Goal: Information Seeking & Learning: Learn about a topic

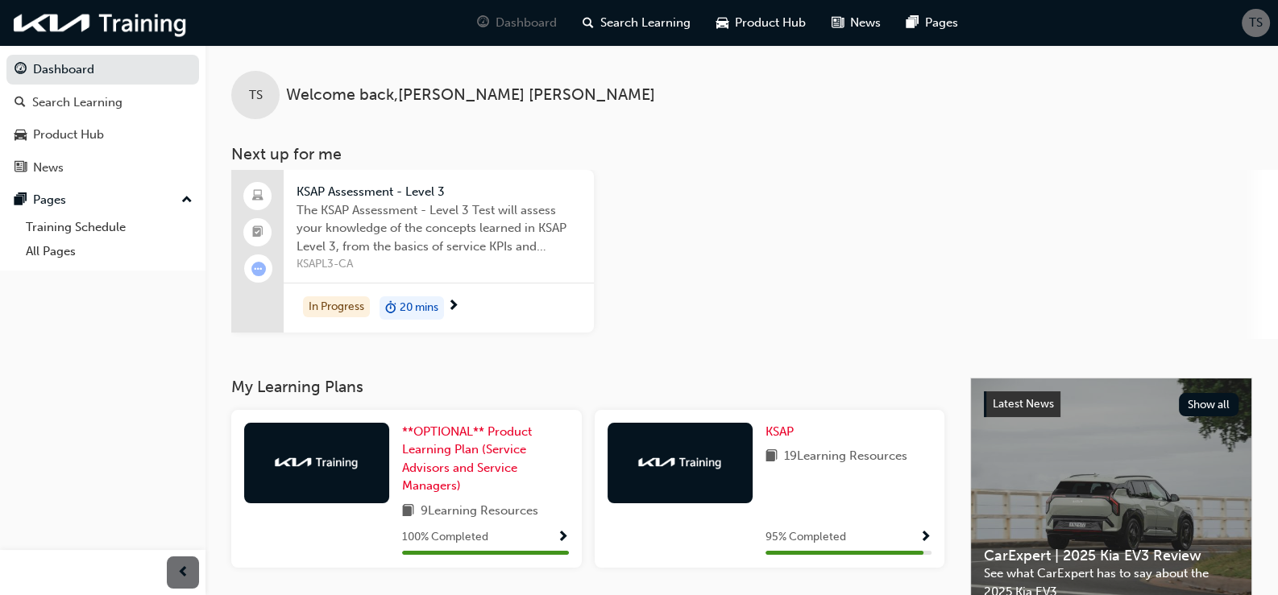
click at [390, 253] on span "The KSAP Assessment - Level 3 Test will assess your knowledge of the concepts l…" at bounding box center [438, 228] width 284 height 55
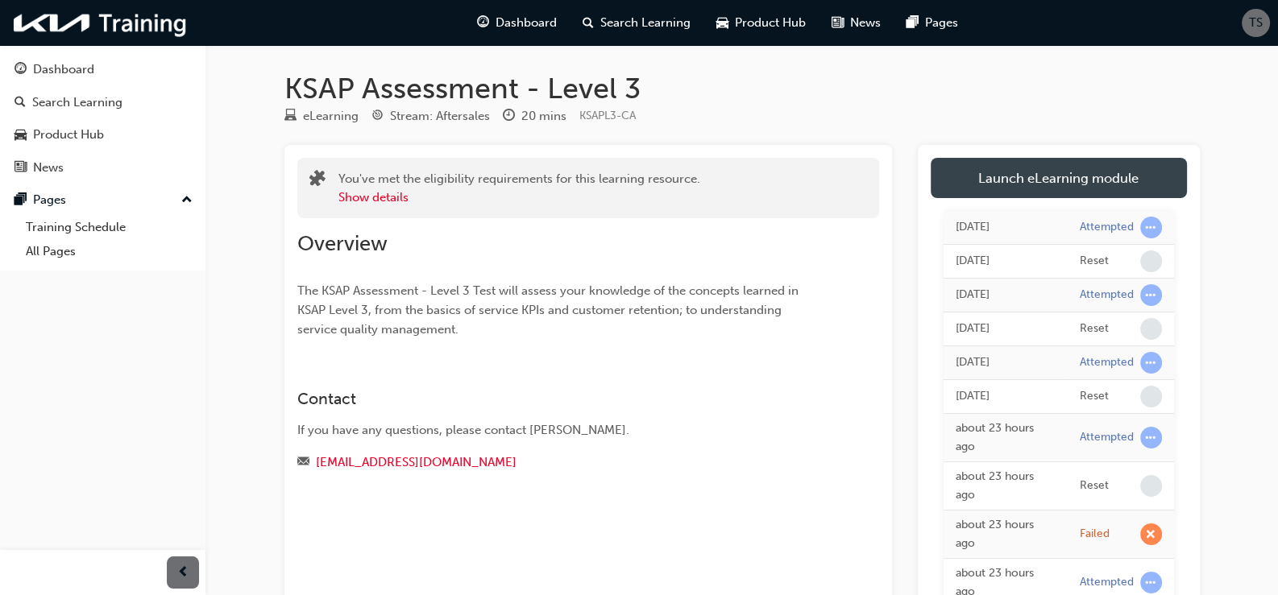
click at [984, 176] on link "Launch eLearning module" at bounding box center [1058, 178] width 256 height 40
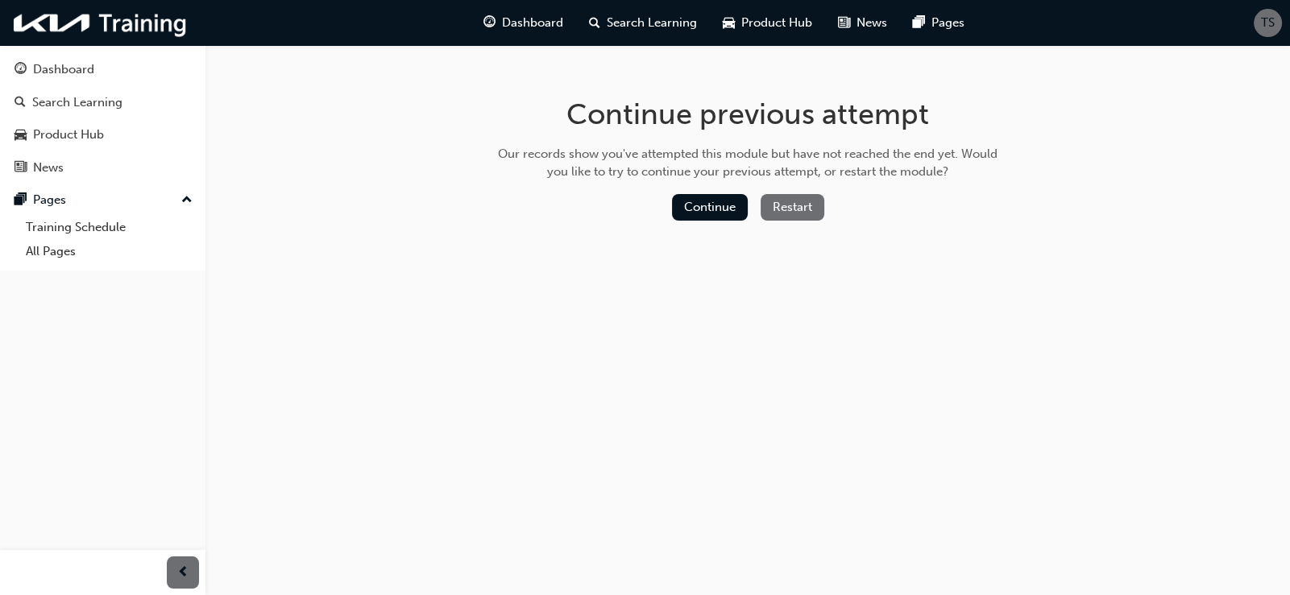
click at [781, 210] on button "Restart" at bounding box center [792, 207] width 64 height 27
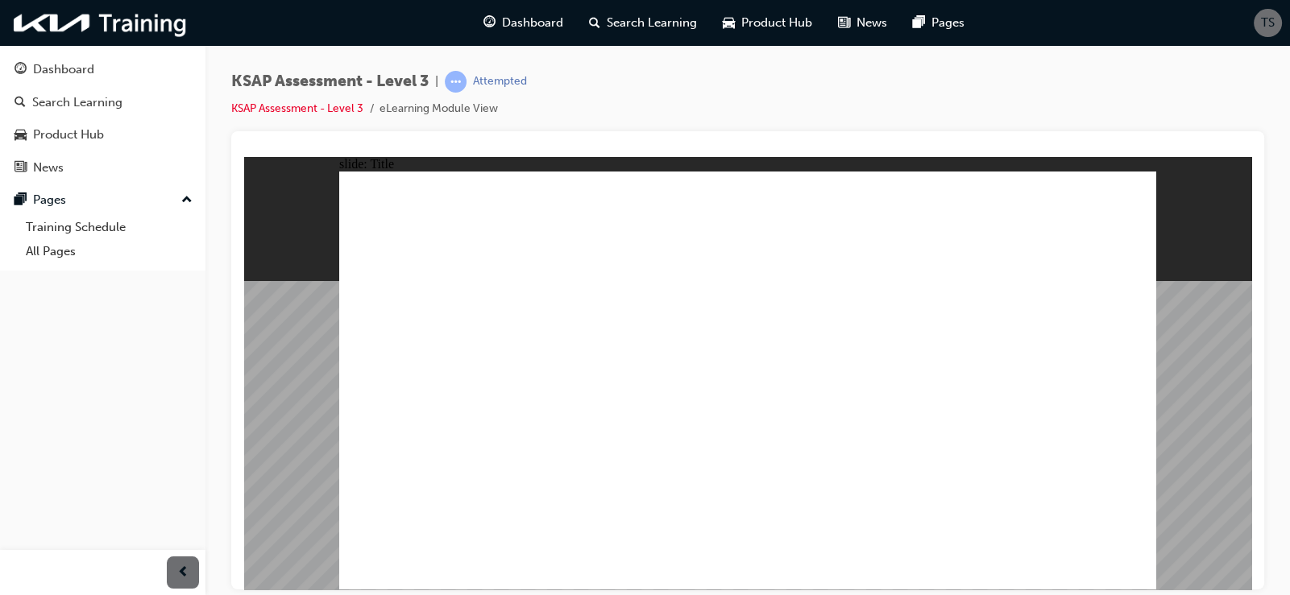
radio input "true"
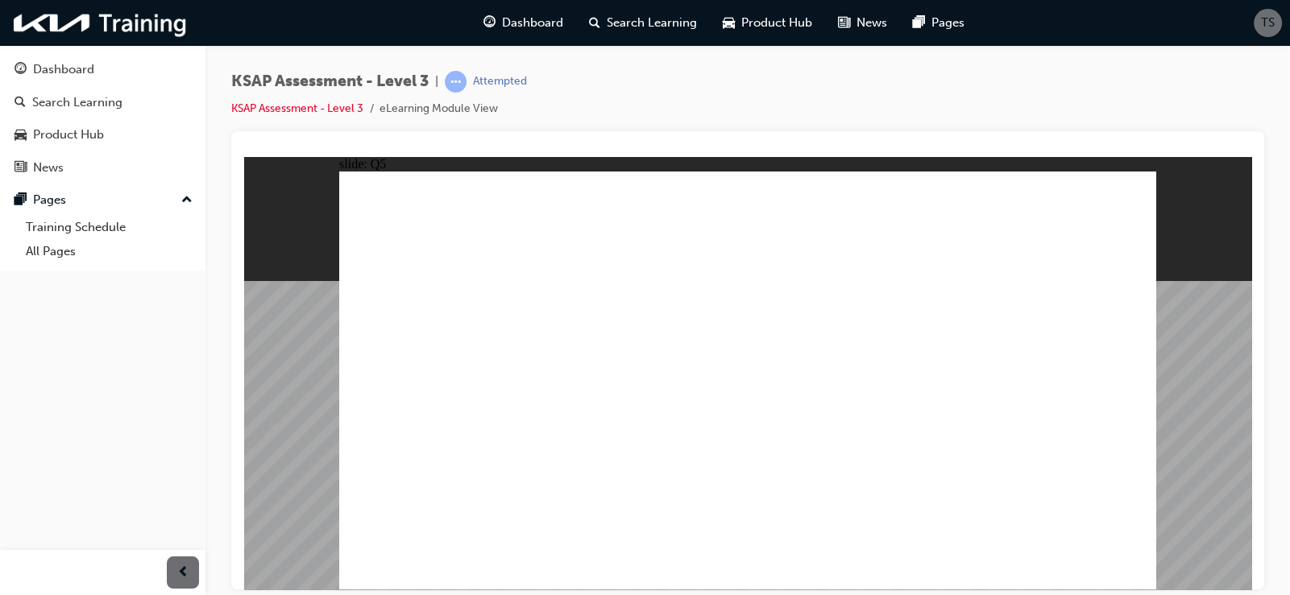
radio input "true"
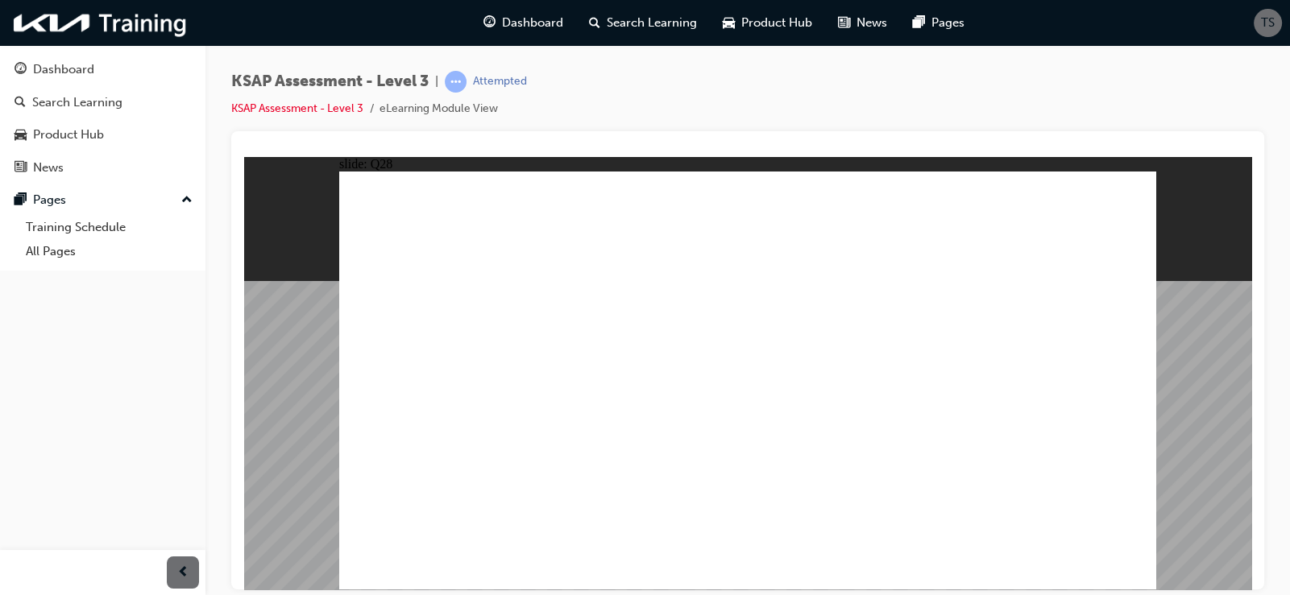
click at [318, 109] on link "KSAP Assessment - Level 3" at bounding box center [297, 108] width 132 height 14
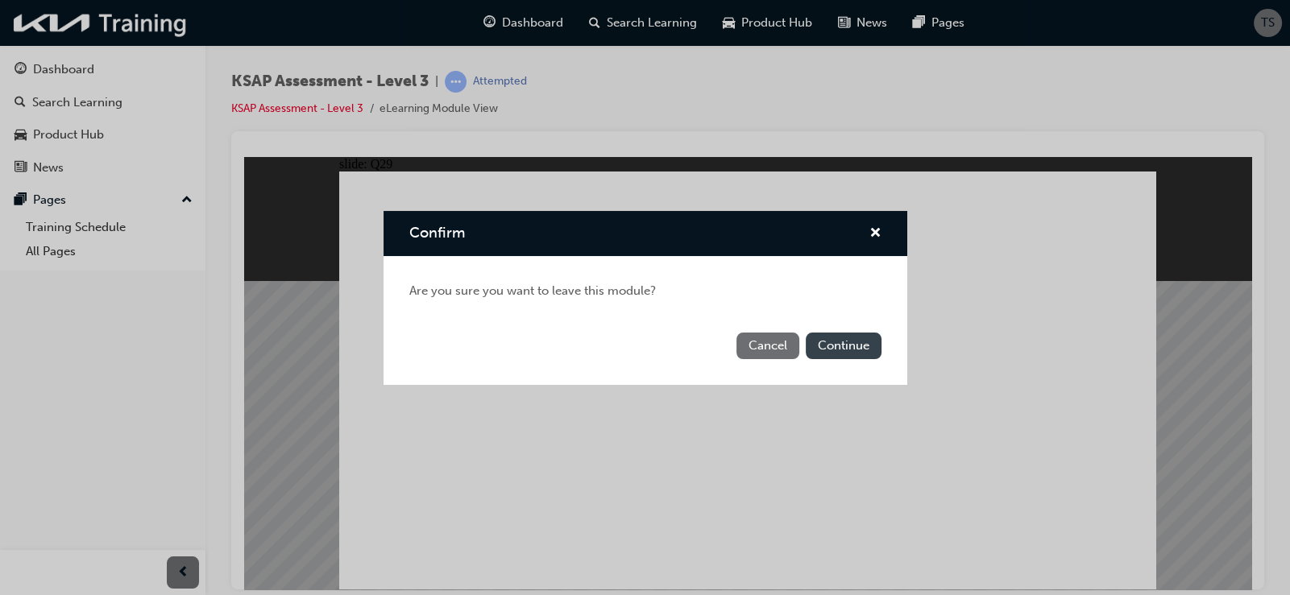
click at [838, 337] on button "Continue" at bounding box center [844, 346] width 76 height 27
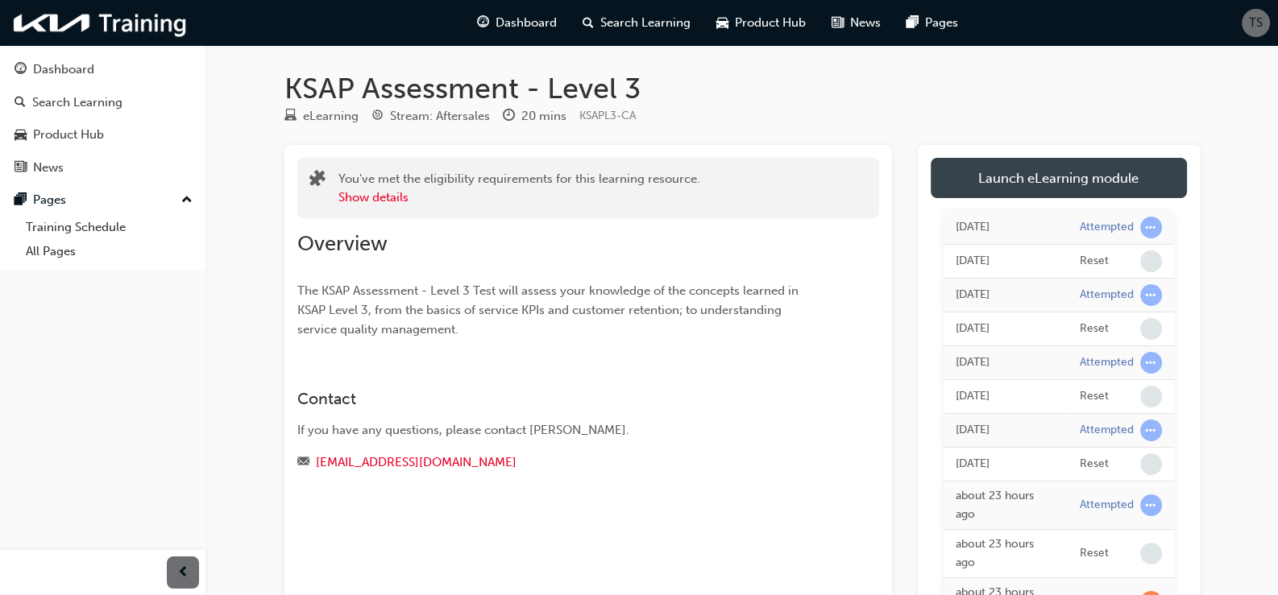
click at [984, 184] on link "Launch eLearning module" at bounding box center [1058, 178] width 256 height 40
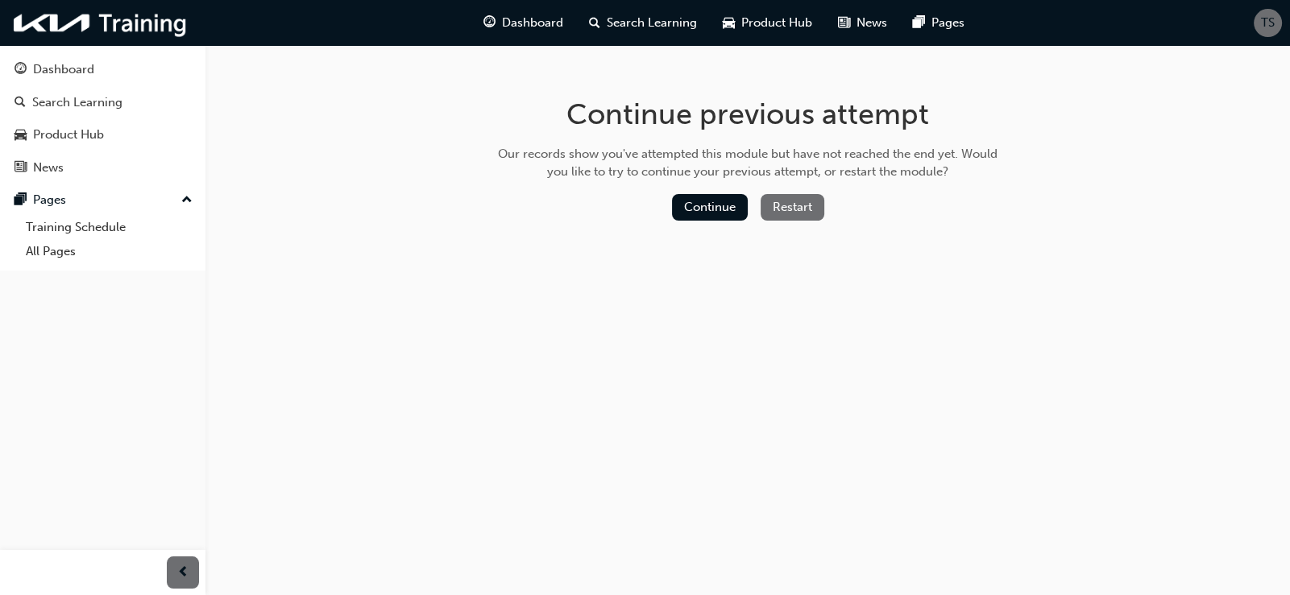
click at [801, 202] on button "Restart" at bounding box center [792, 207] width 64 height 27
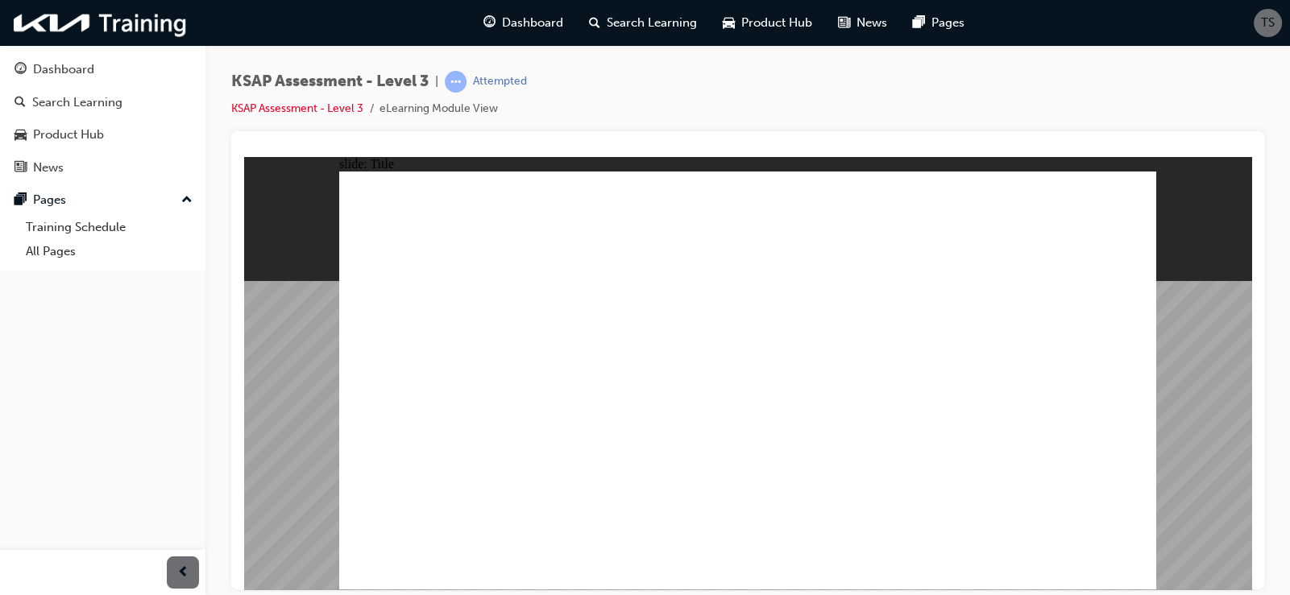
radio input "true"
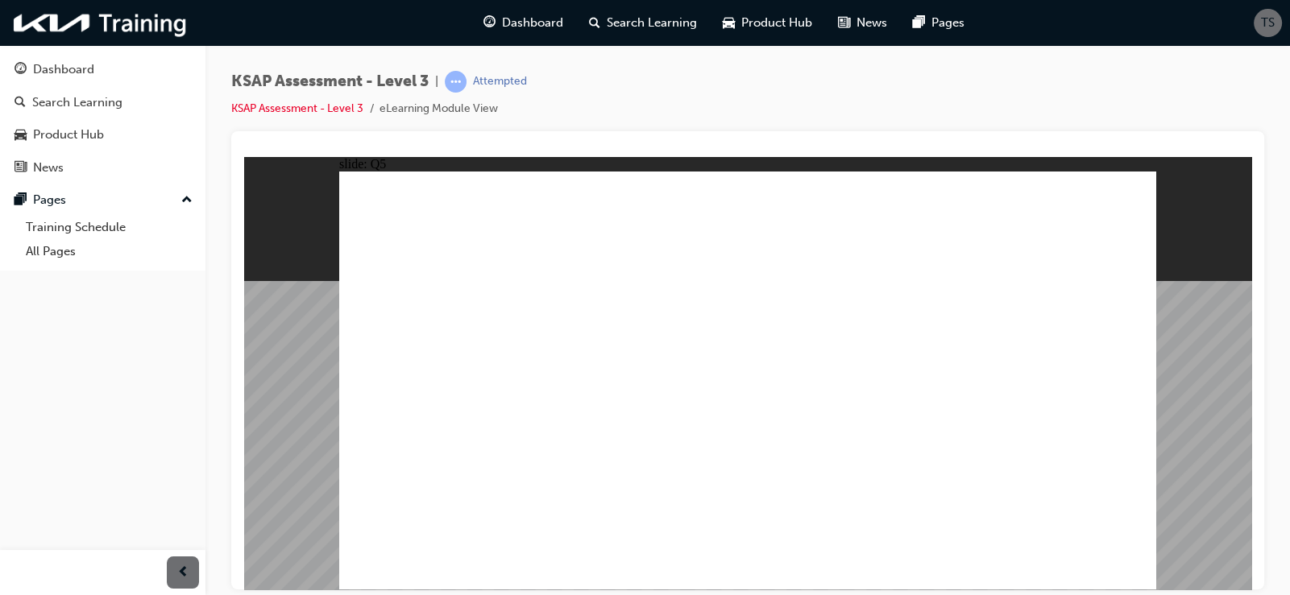
radio input "true"
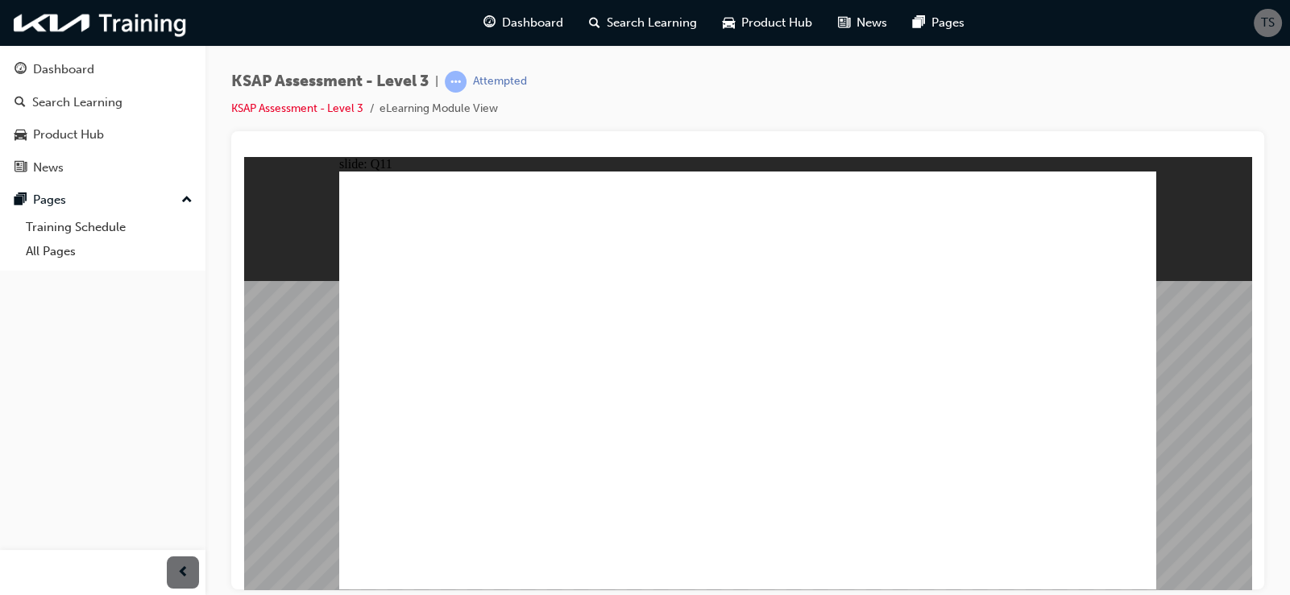
radio input "true"
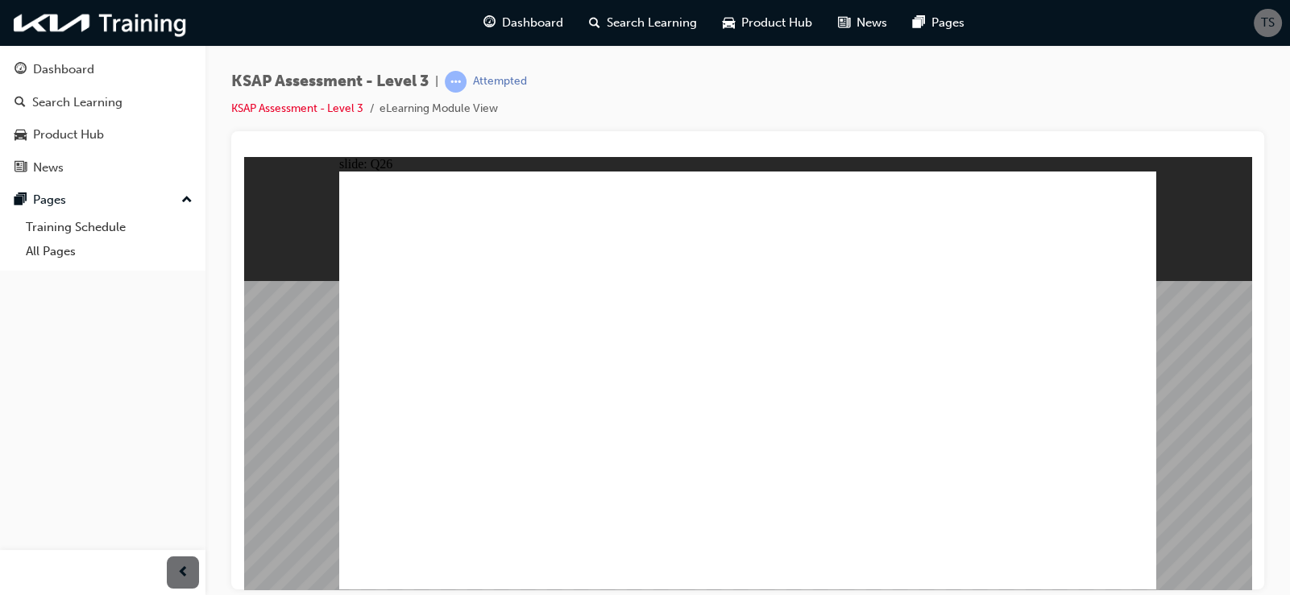
radio input "true"
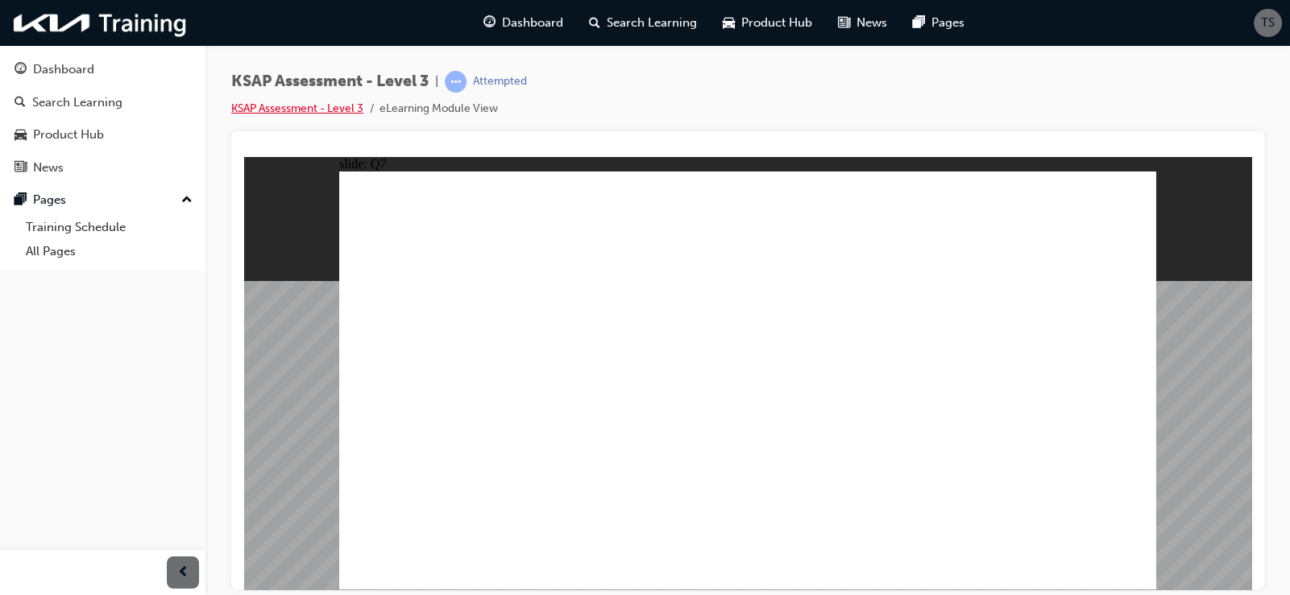
click at [302, 110] on link "KSAP Assessment - Level 3" at bounding box center [297, 108] width 132 height 14
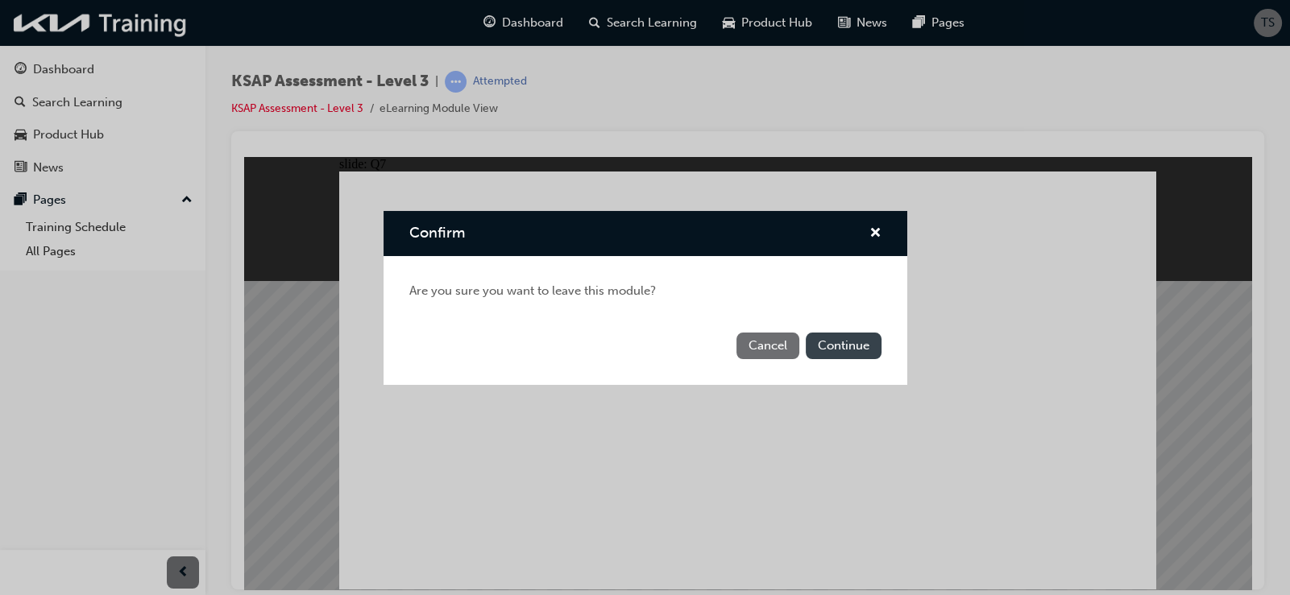
click at [834, 333] on button "Continue" at bounding box center [844, 346] width 76 height 27
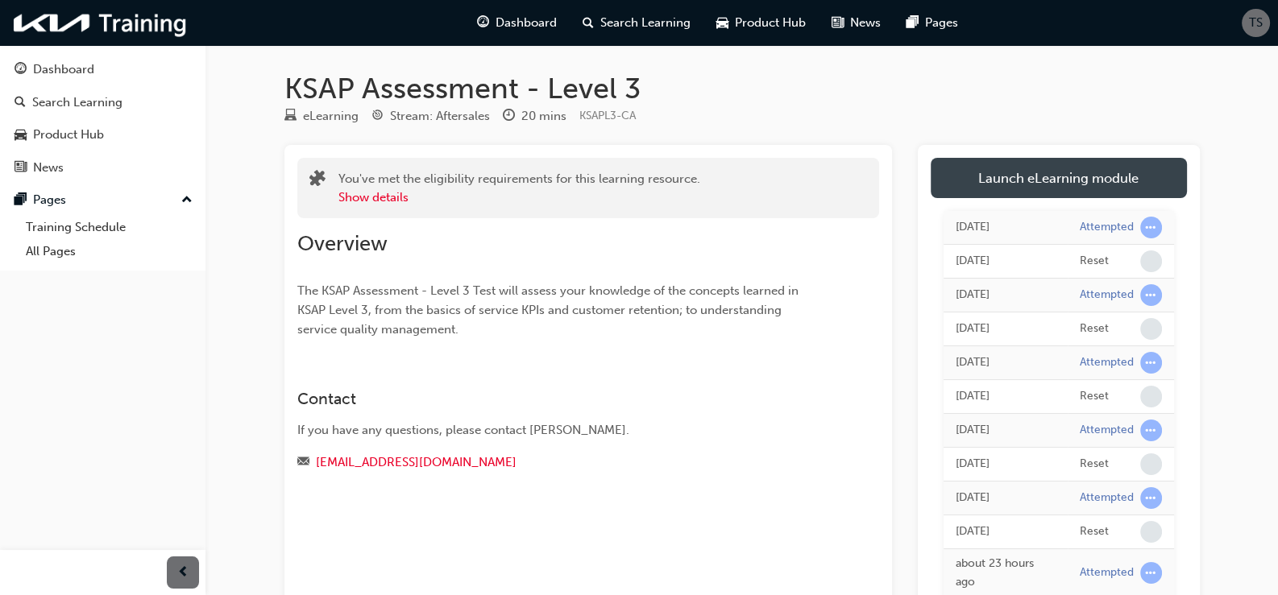
click at [962, 181] on link "Launch eLearning module" at bounding box center [1058, 178] width 256 height 40
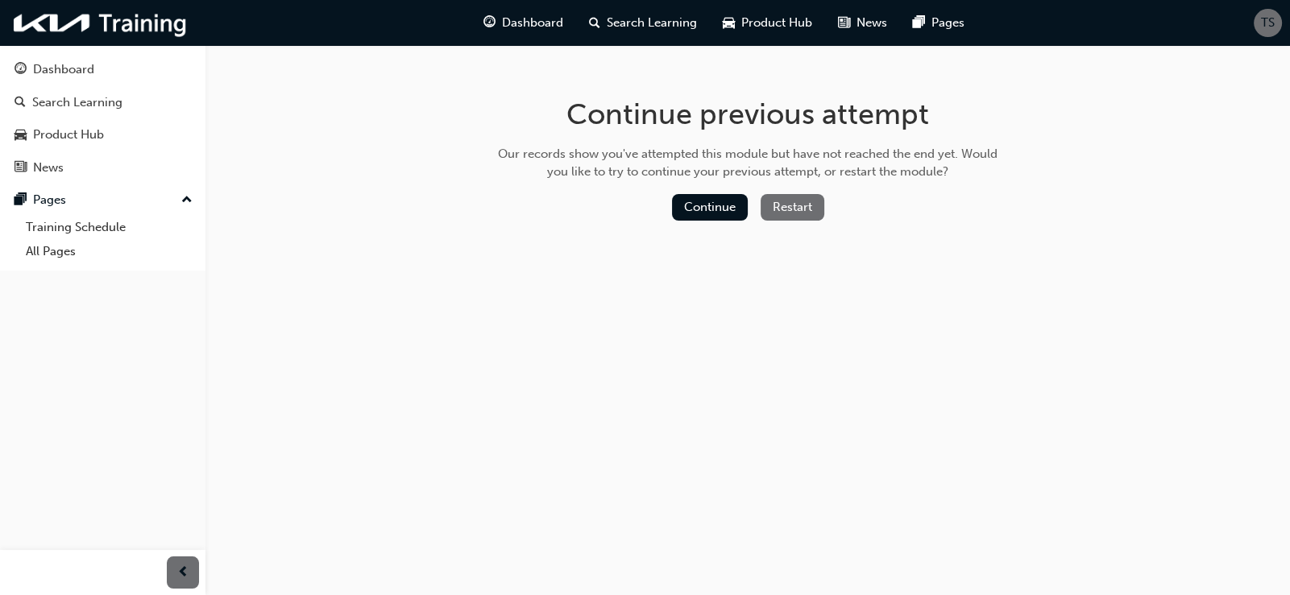
click at [797, 217] on button "Restart" at bounding box center [792, 207] width 64 height 27
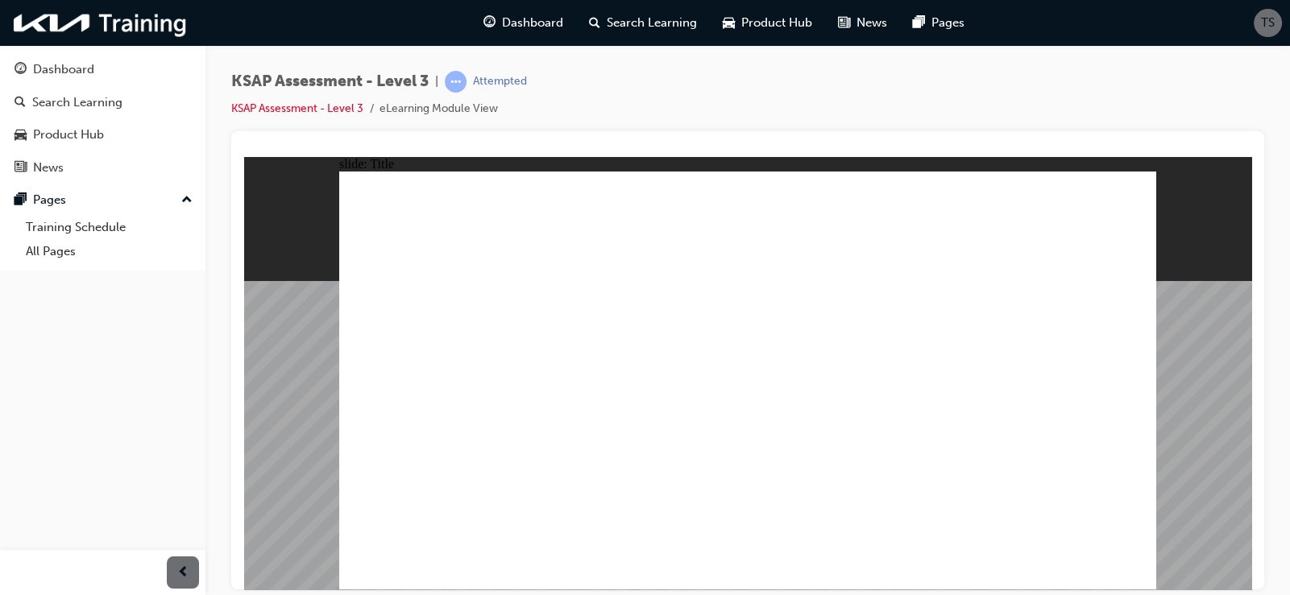
radio input "true"
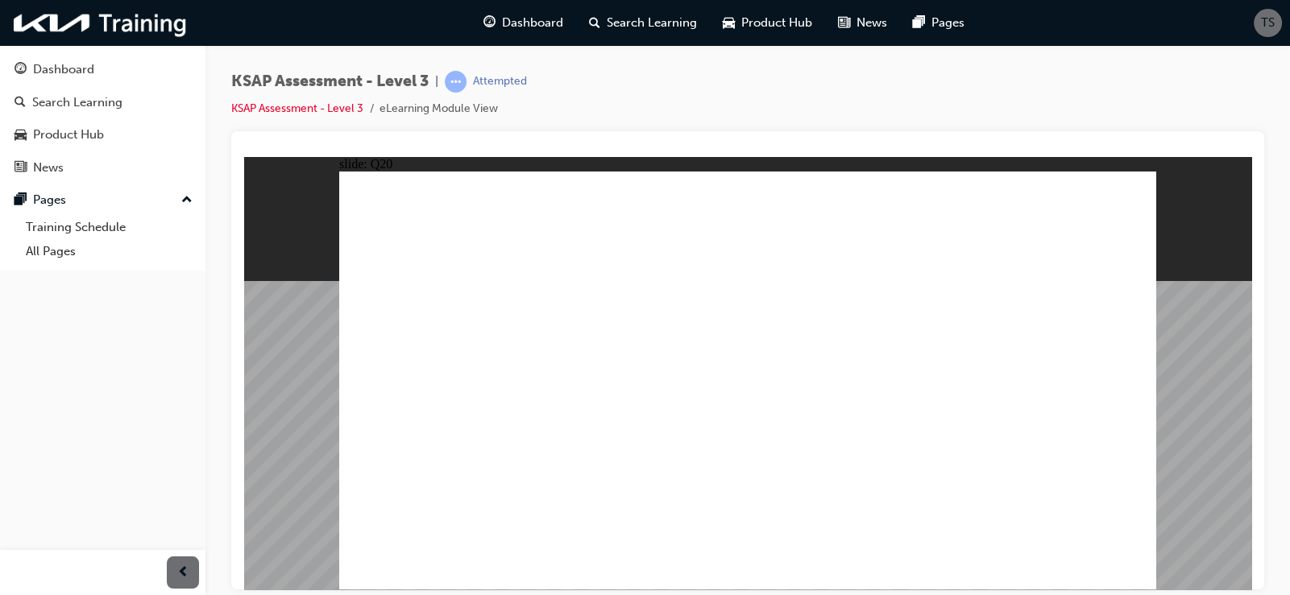
checkbox input "true"
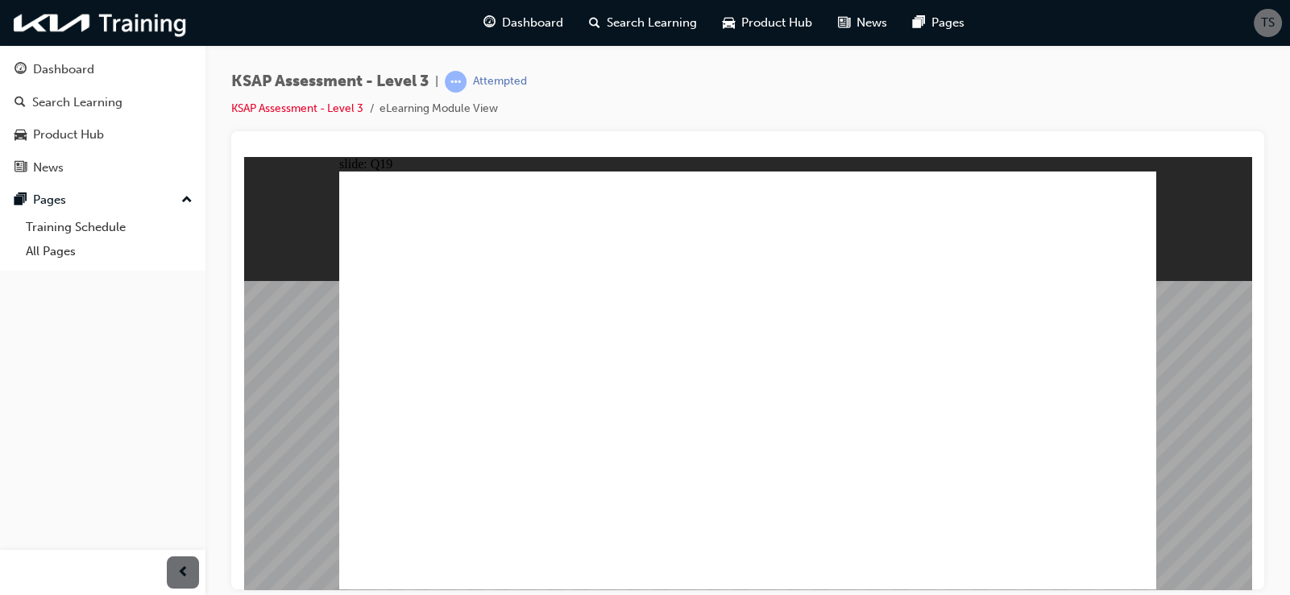
checkbox input "true"
checkbox input "false"
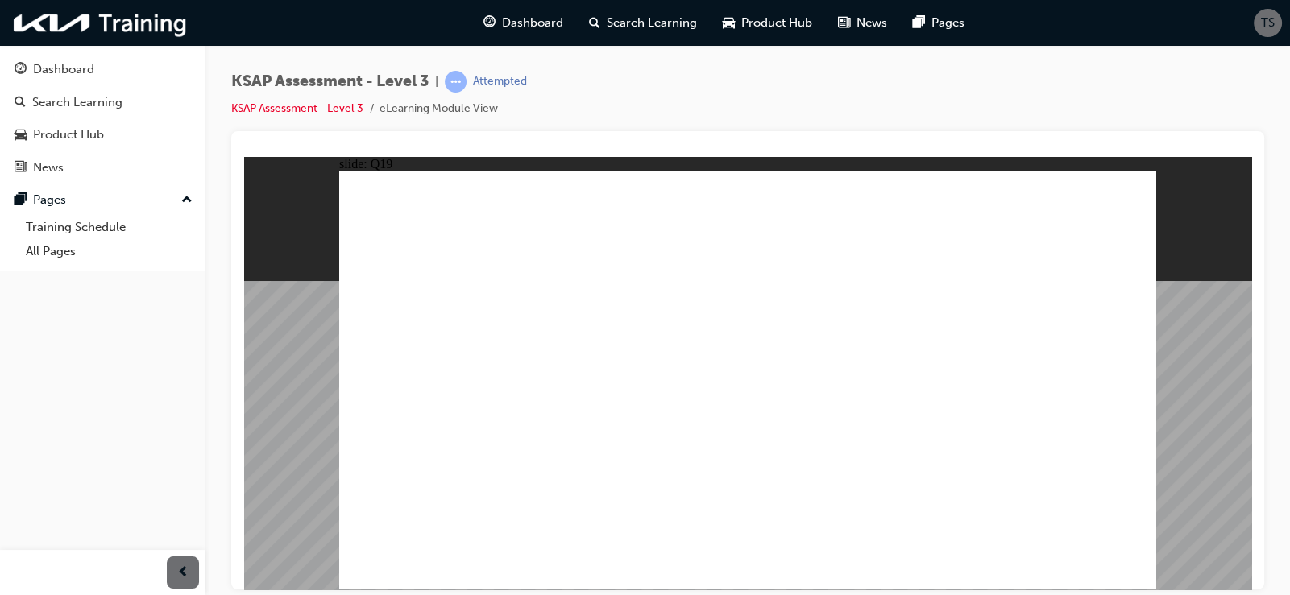
checkbox input "false"
checkbox input "true"
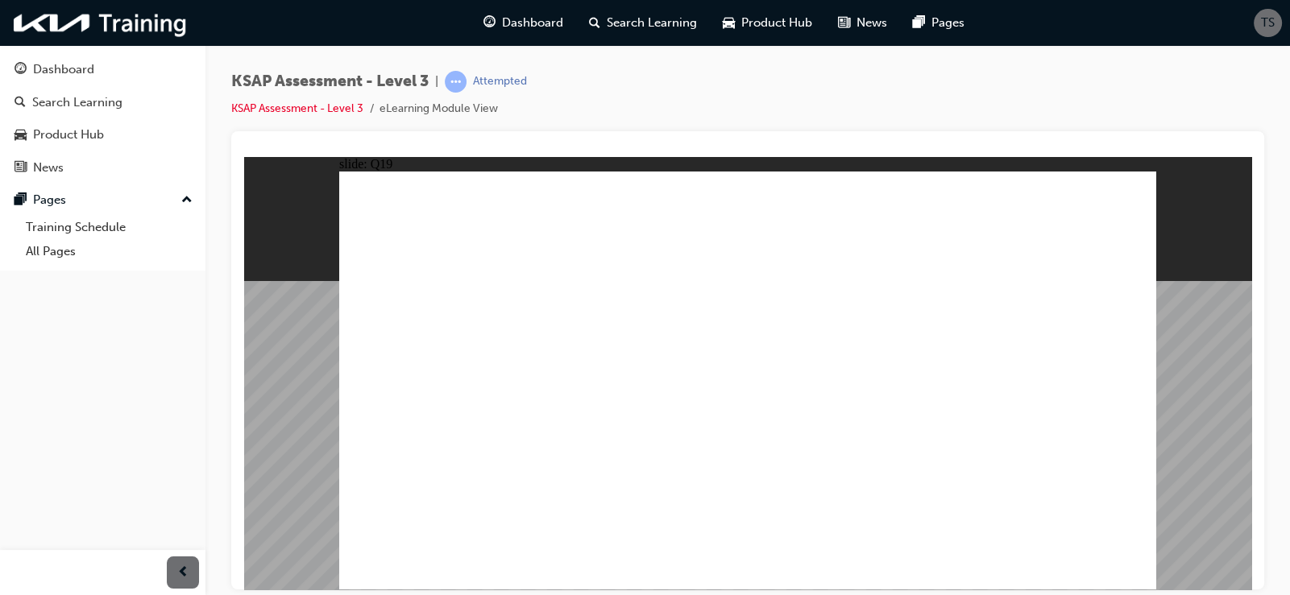
checkbox input "true"
drag, startPoint x: 797, startPoint y: 418, endPoint x: 772, endPoint y: 431, distance: 27.4
checkbox input "true"
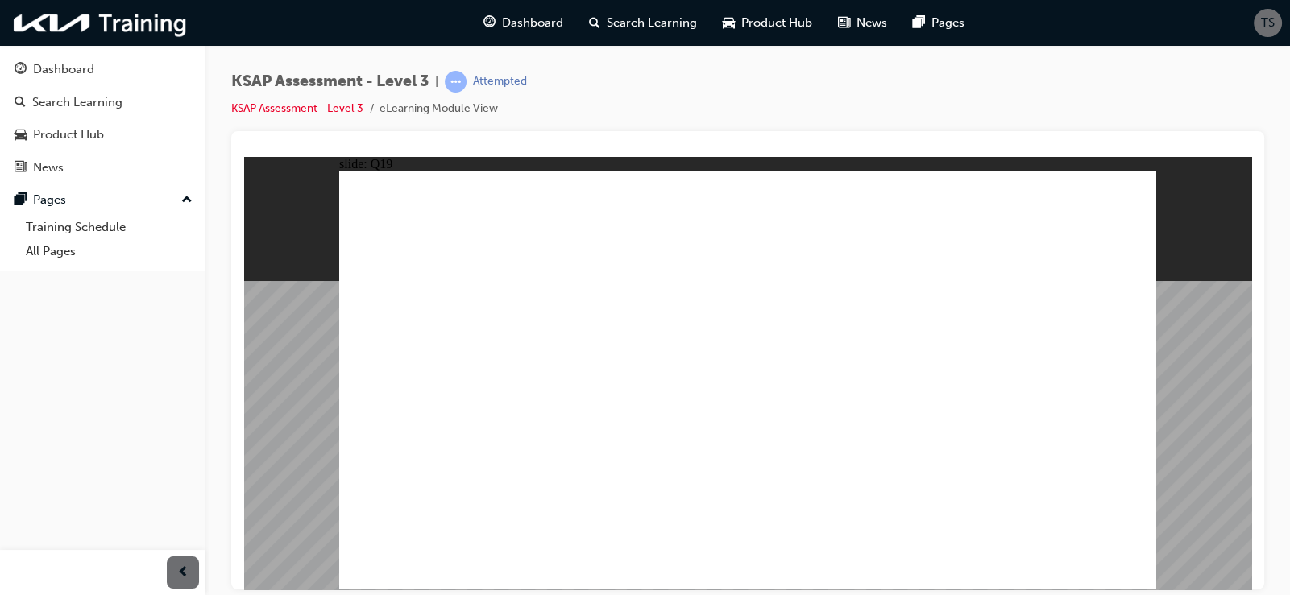
radio input "true"
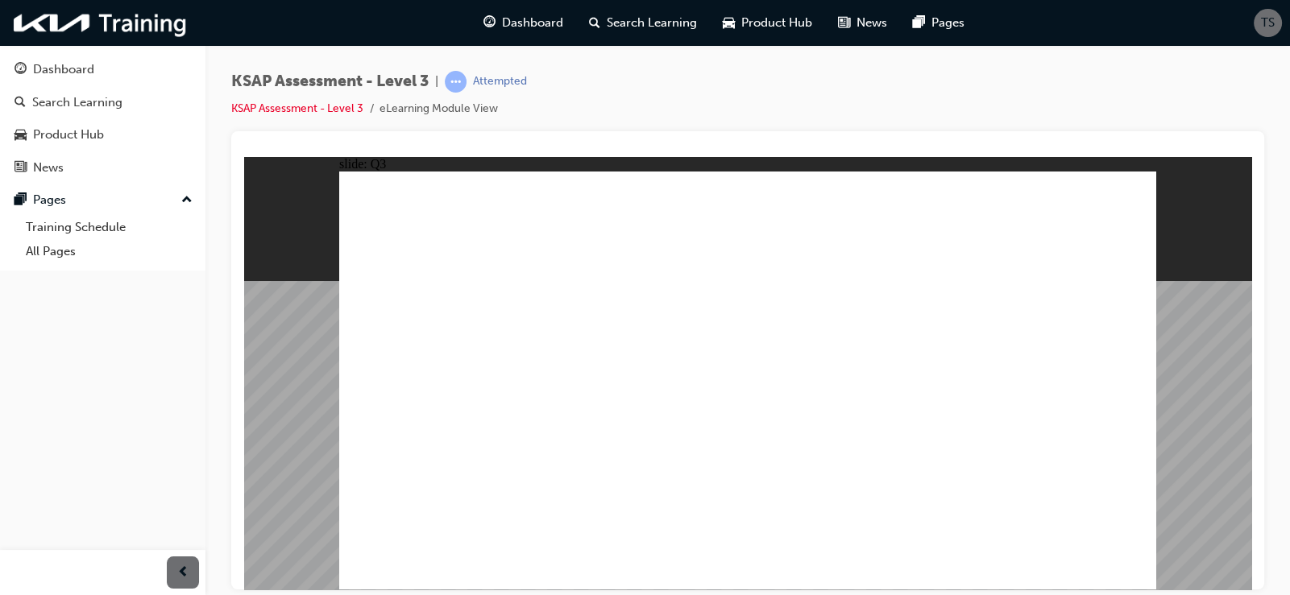
radio input "true"
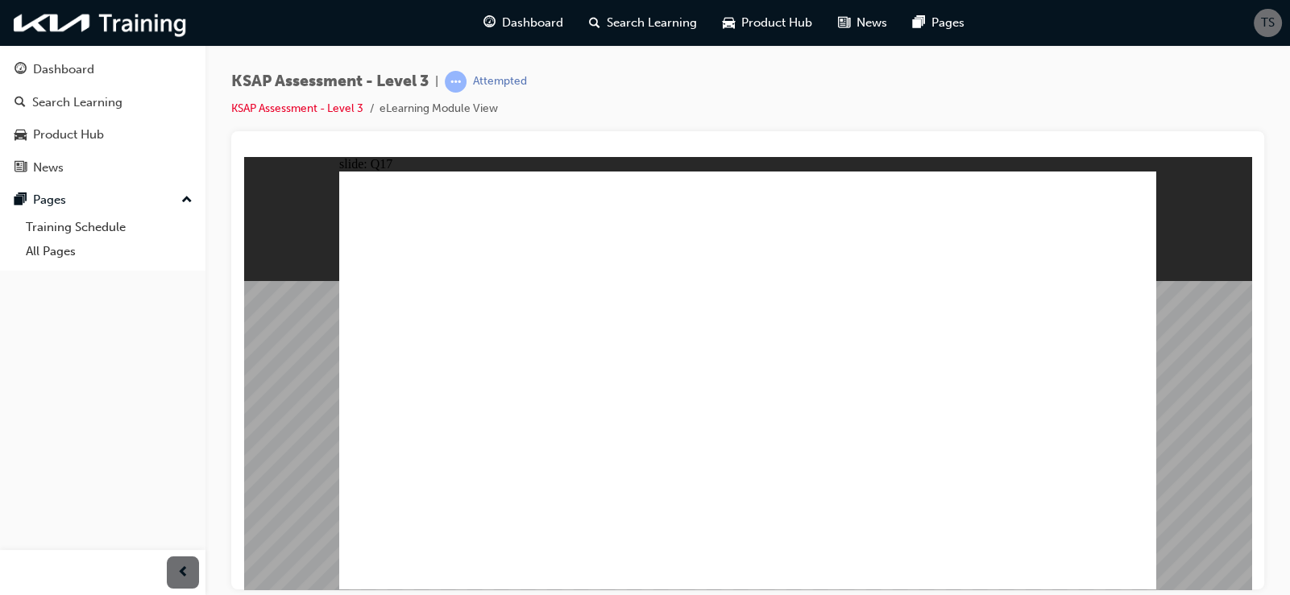
radio input "true"
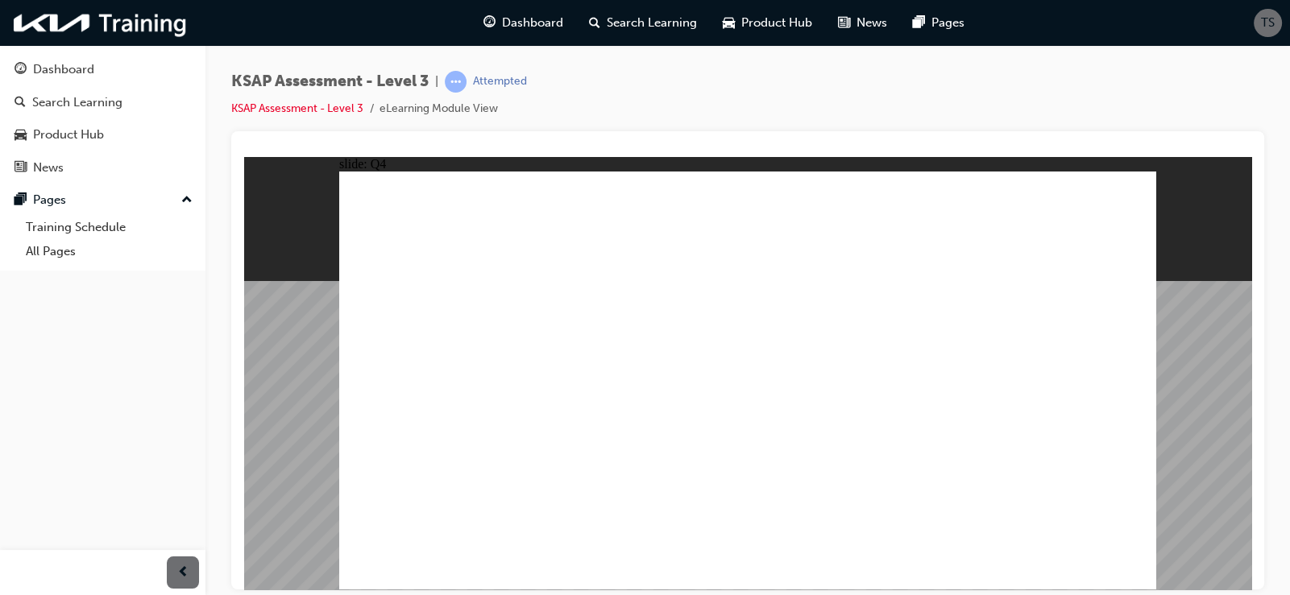
radio input "true"
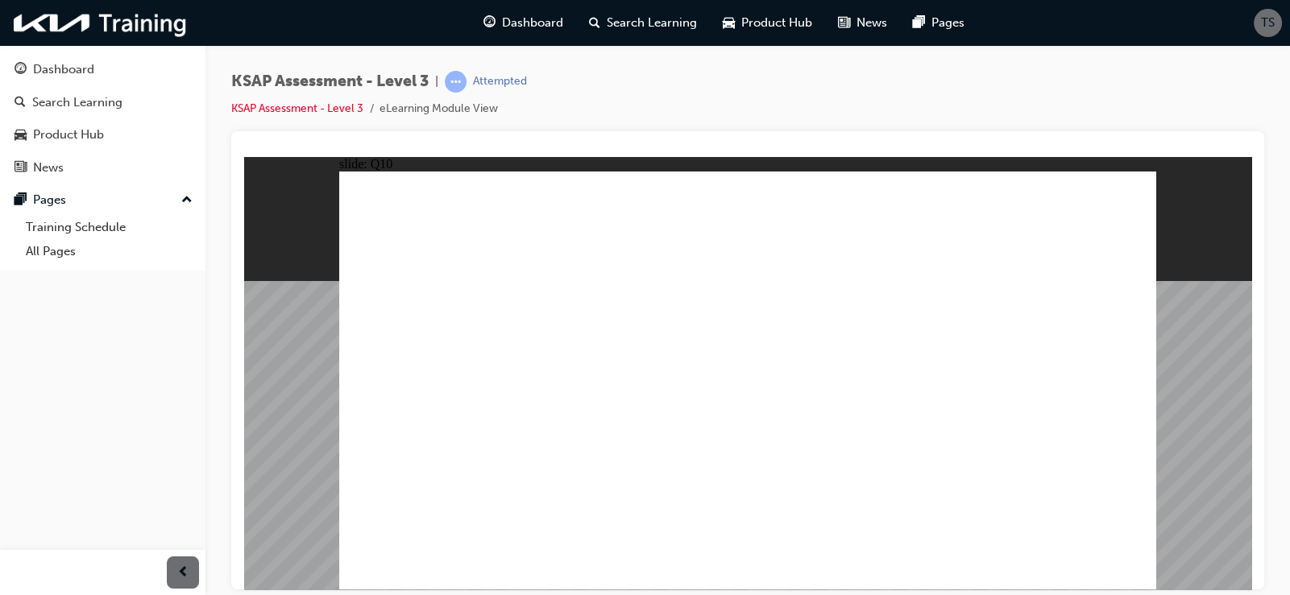
checkbox input "true"
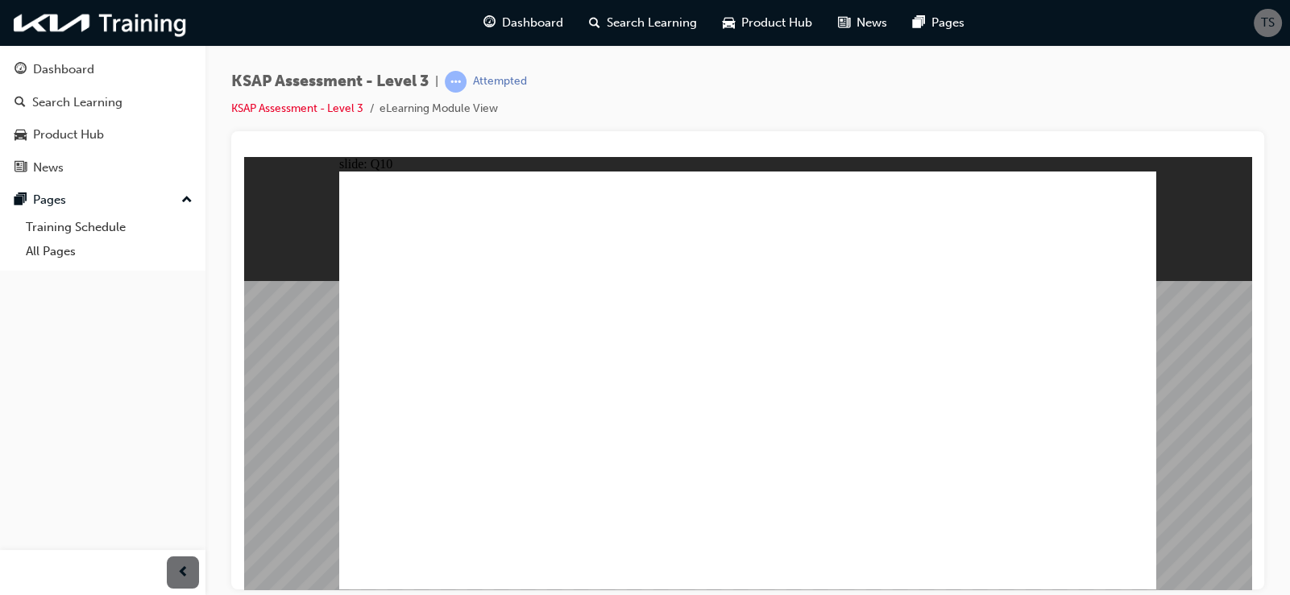
checkbox input "true"
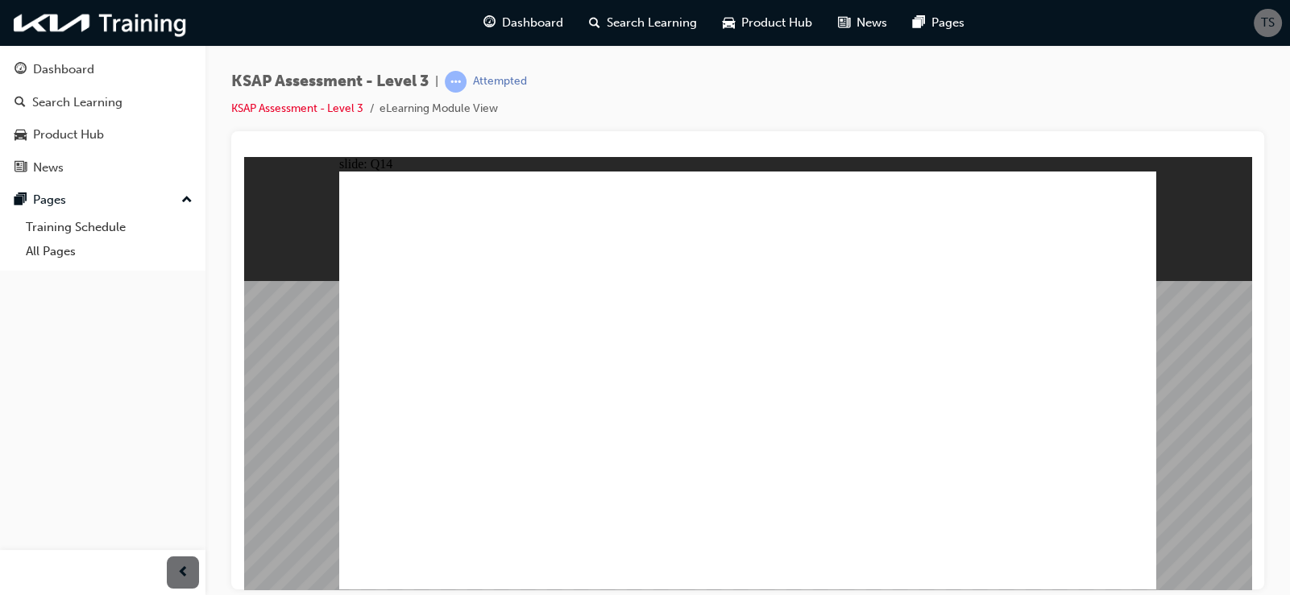
checkbox input "true"
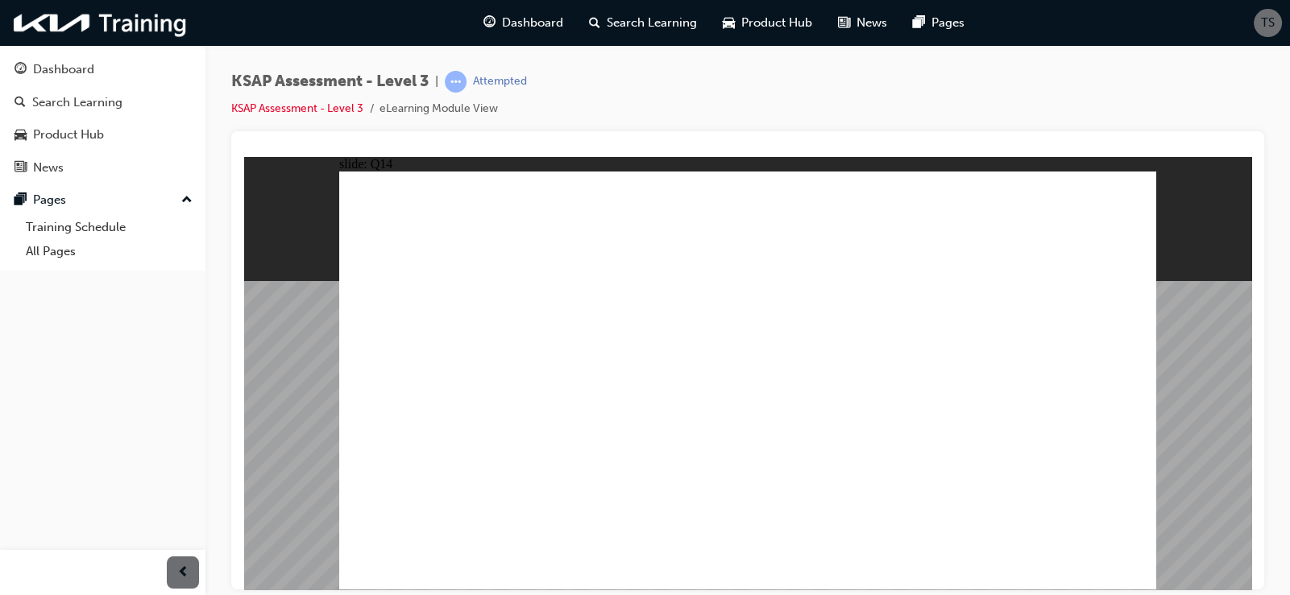
checkbox input "true"
radio input "true"
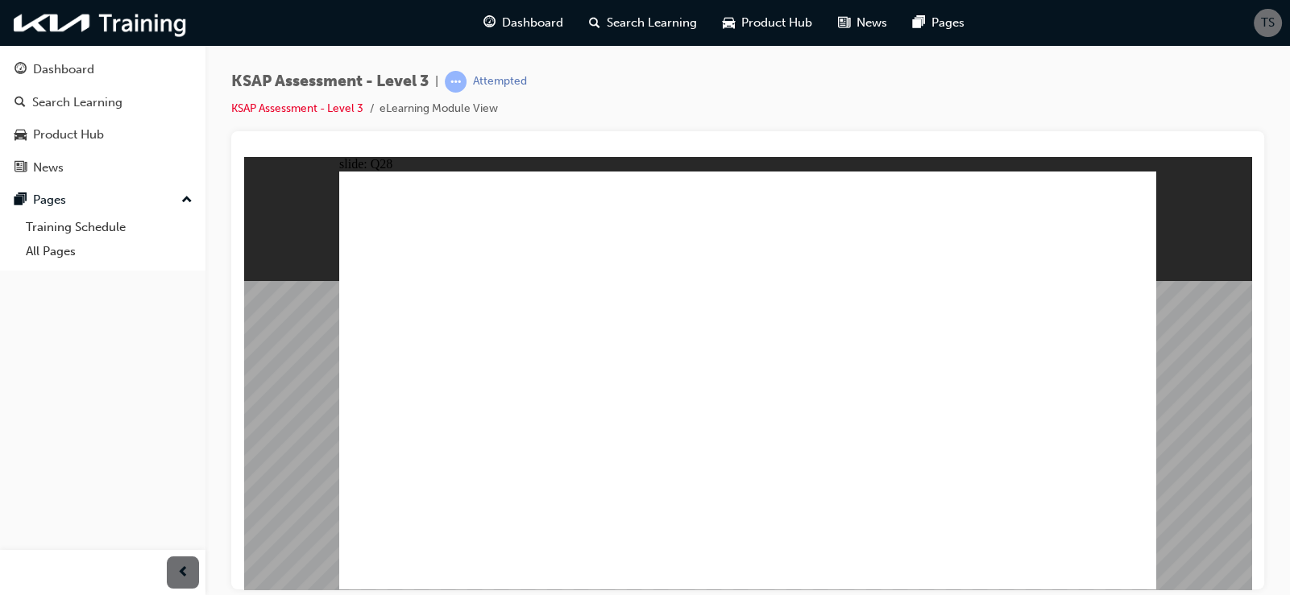
checkbox input "true"
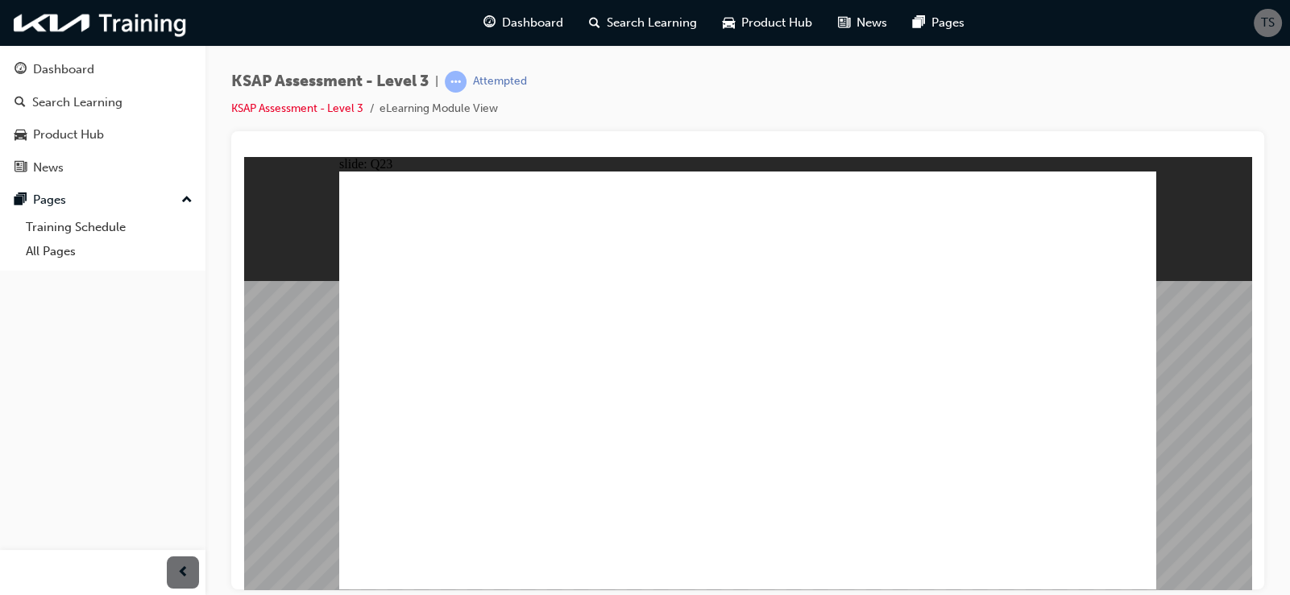
checkbox input "true"
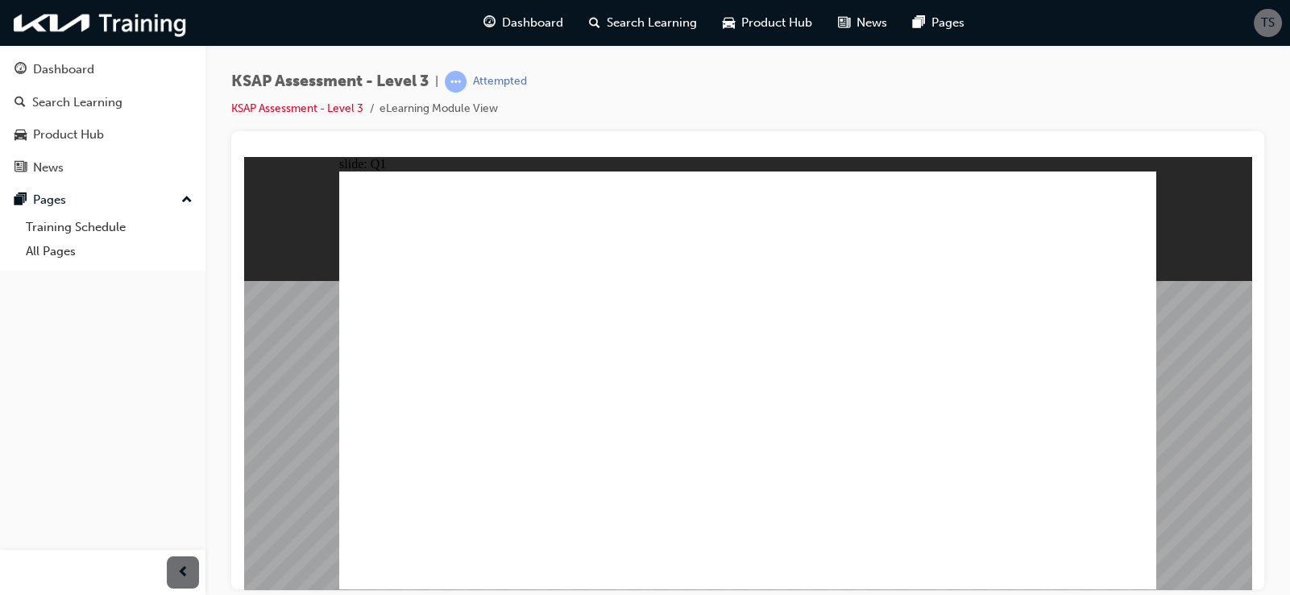
click at [353, 118] on div "KSAP Assessment - Level 3 | Attempted KSAP Assessment - Level 3 eLearning Modul…" at bounding box center [747, 101] width 1033 height 60
click at [353, 111] on link "KSAP Assessment - Level 3" at bounding box center [297, 108] width 132 height 14
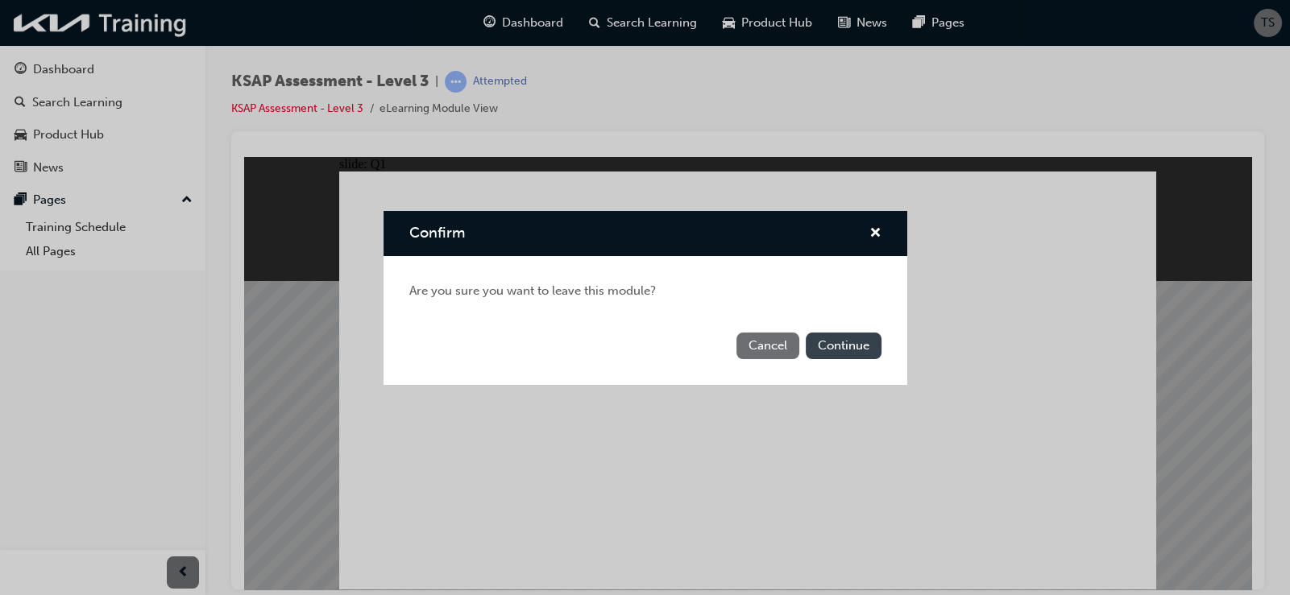
click at [846, 354] on button "Continue" at bounding box center [844, 346] width 76 height 27
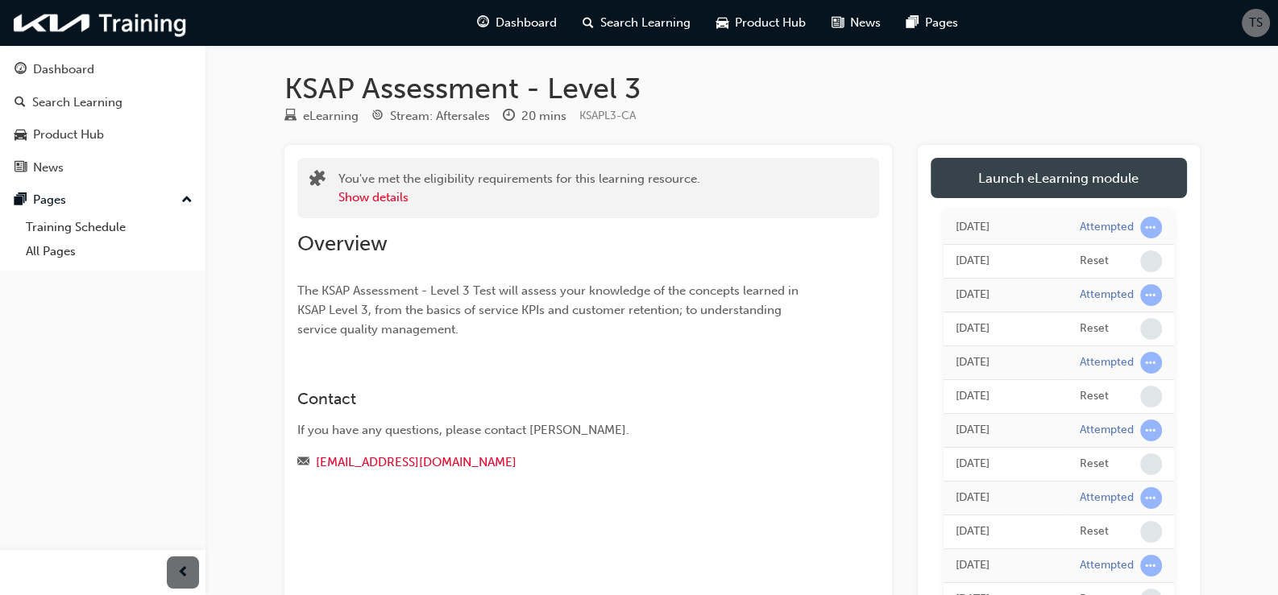
click at [974, 187] on link "Launch eLearning module" at bounding box center [1058, 178] width 256 height 40
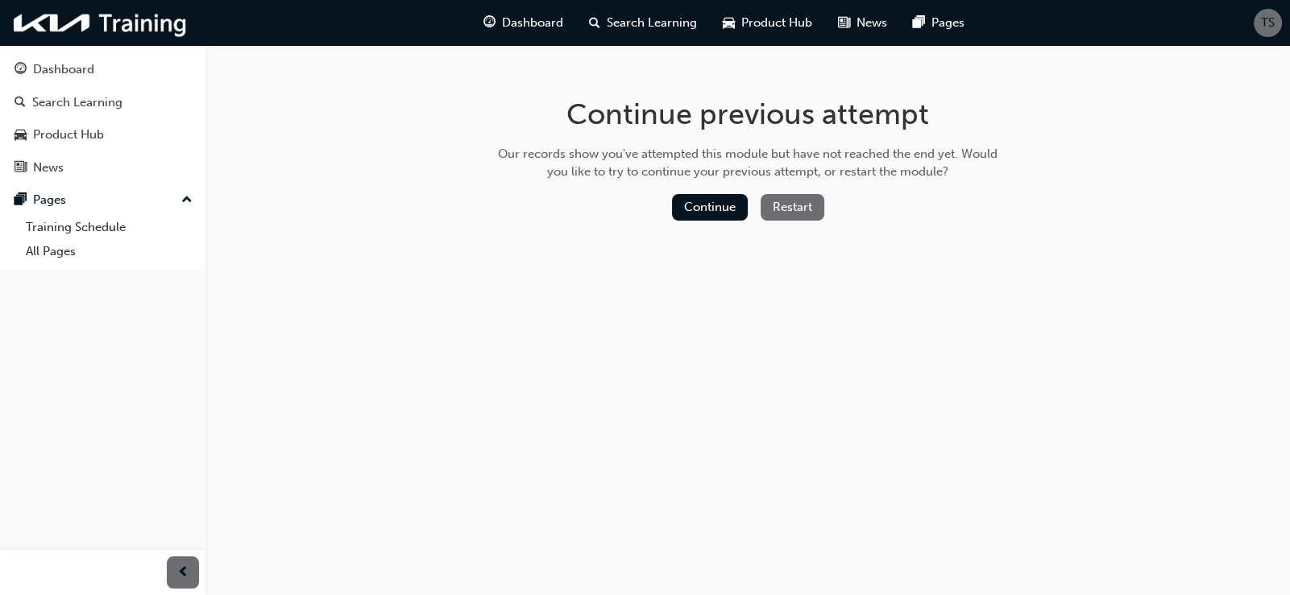
click at [776, 213] on button "Restart" at bounding box center [792, 207] width 64 height 27
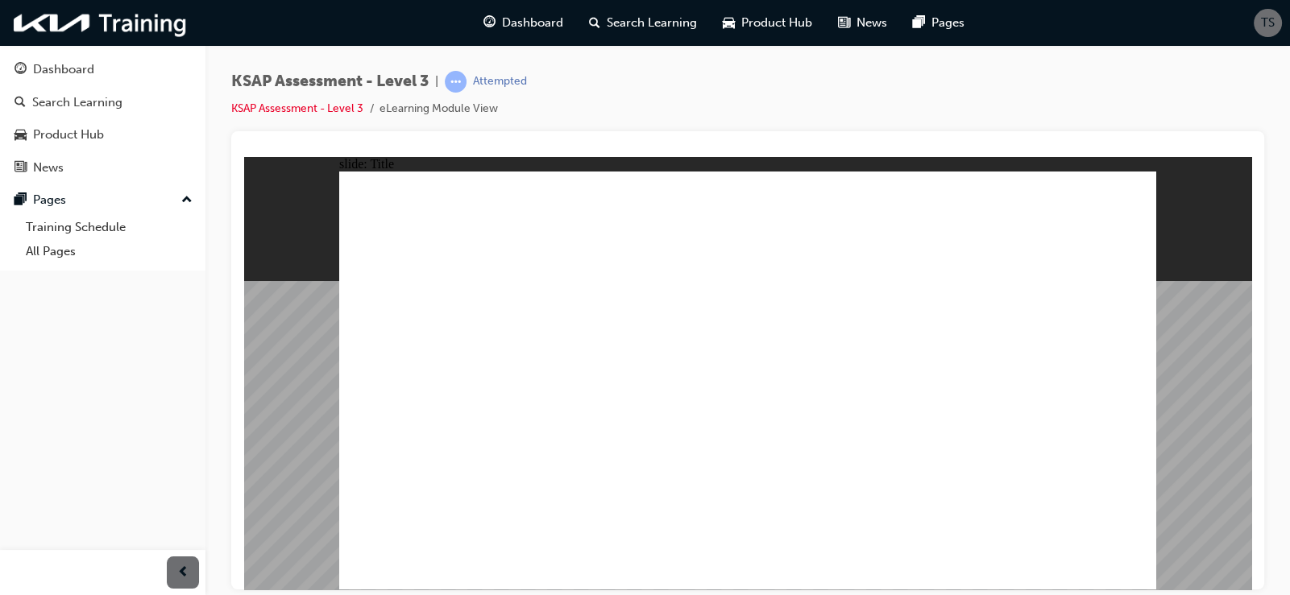
checkbox input "true"
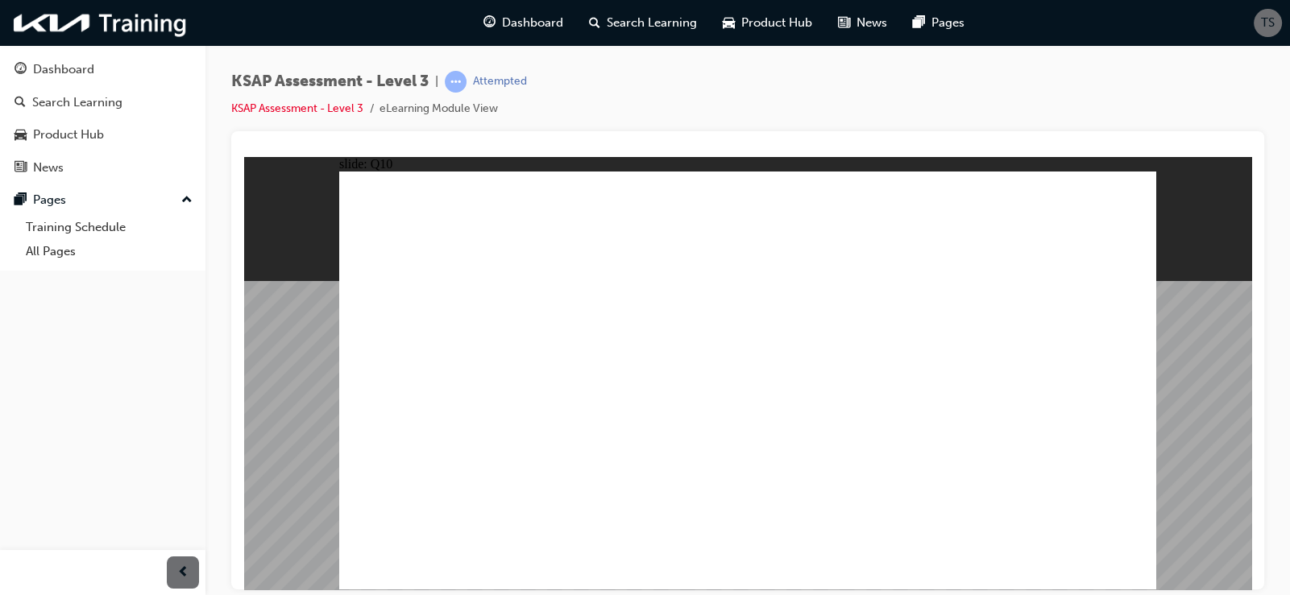
checkbox input "true"
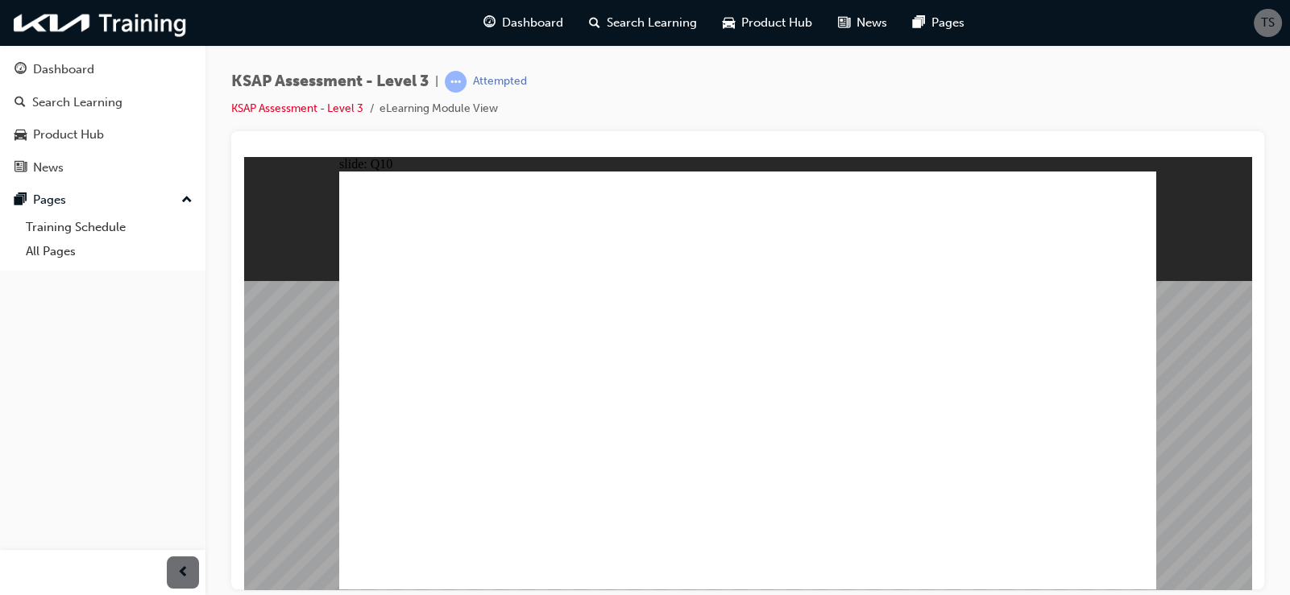
radio input "true"
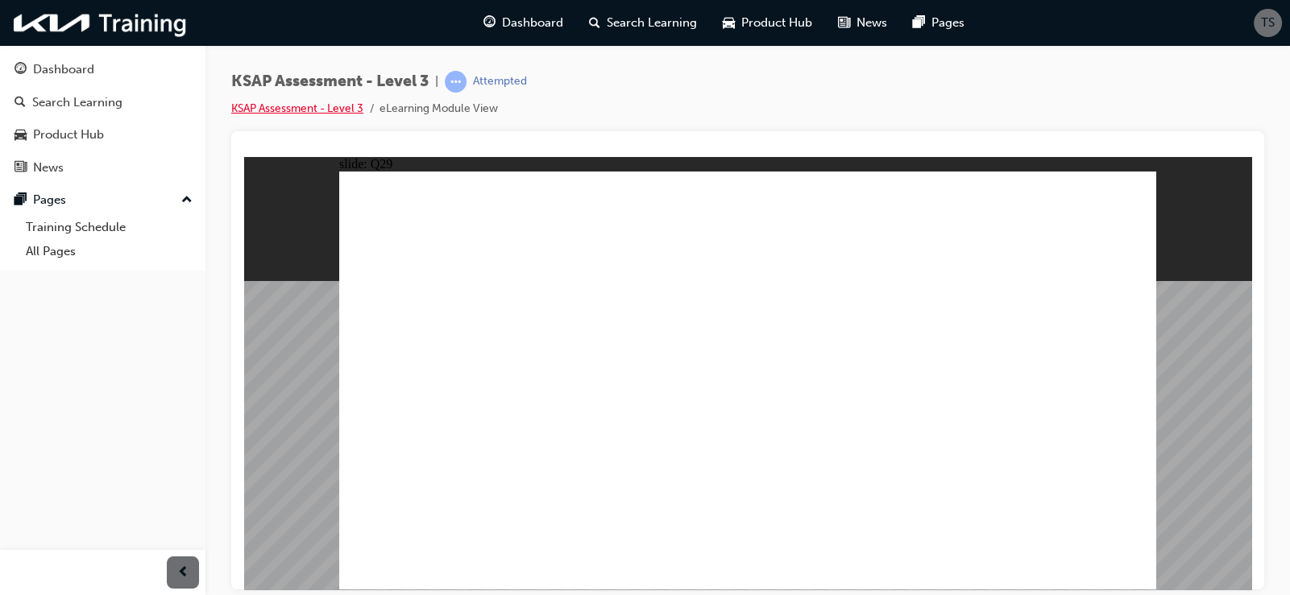
click at [321, 109] on link "KSAP Assessment - Level 3" at bounding box center [297, 108] width 132 height 14
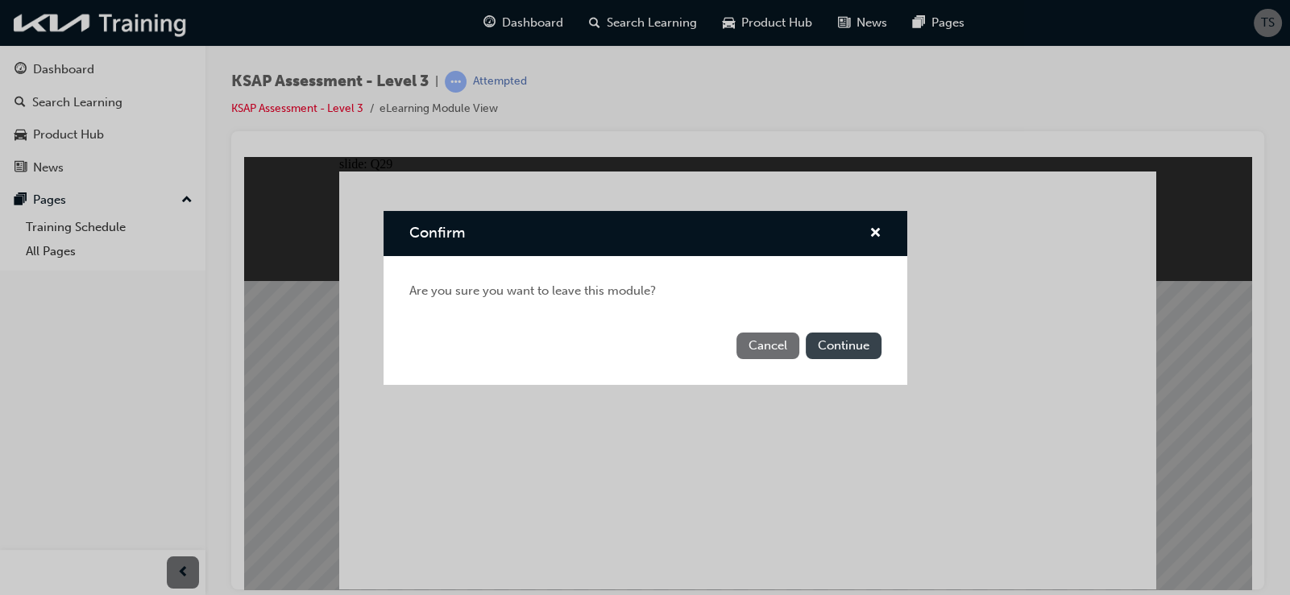
click at [822, 338] on button "Continue" at bounding box center [844, 346] width 76 height 27
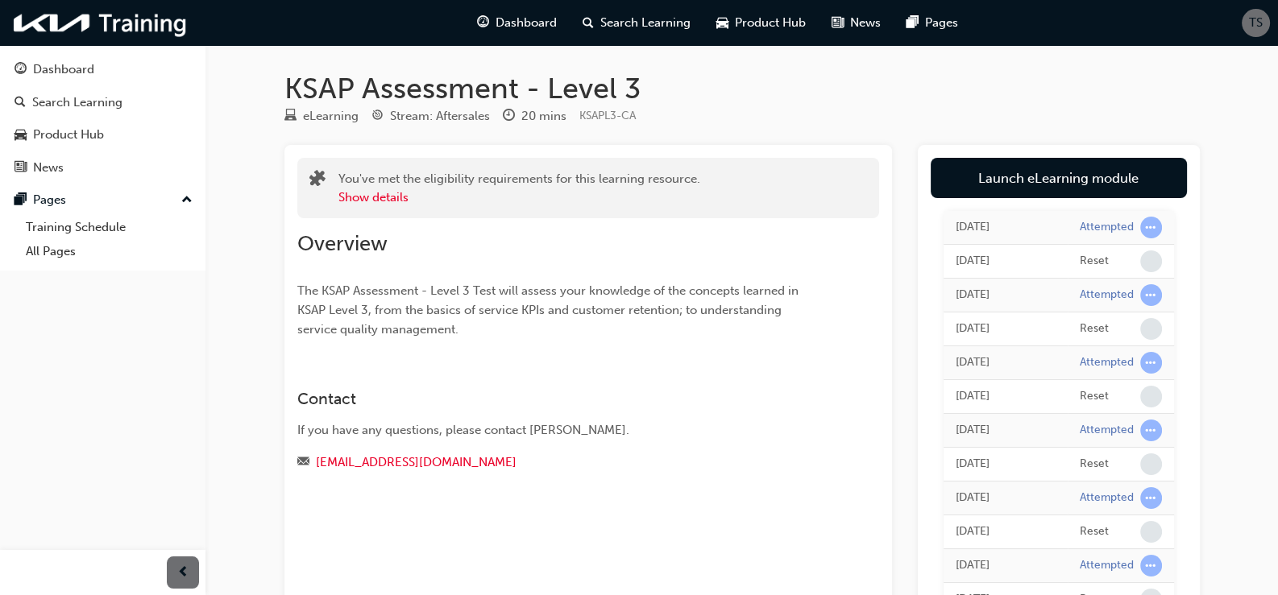
click at [984, 180] on link "Launch eLearning module" at bounding box center [1058, 178] width 256 height 40
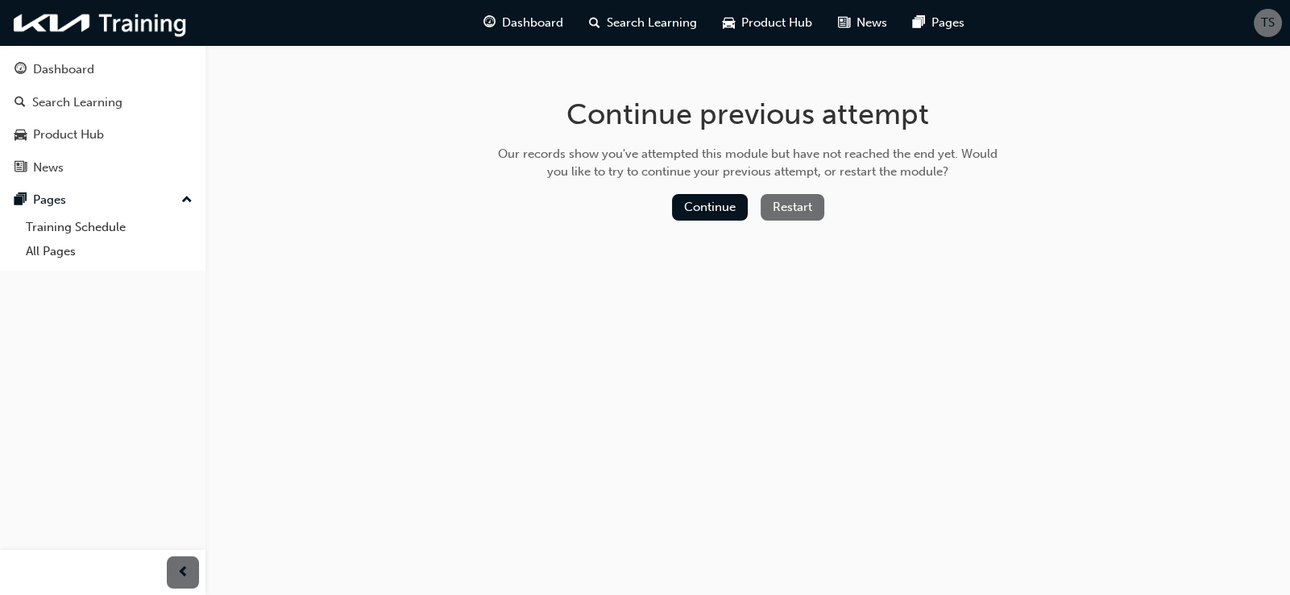
click at [777, 201] on button "Restart" at bounding box center [792, 207] width 64 height 27
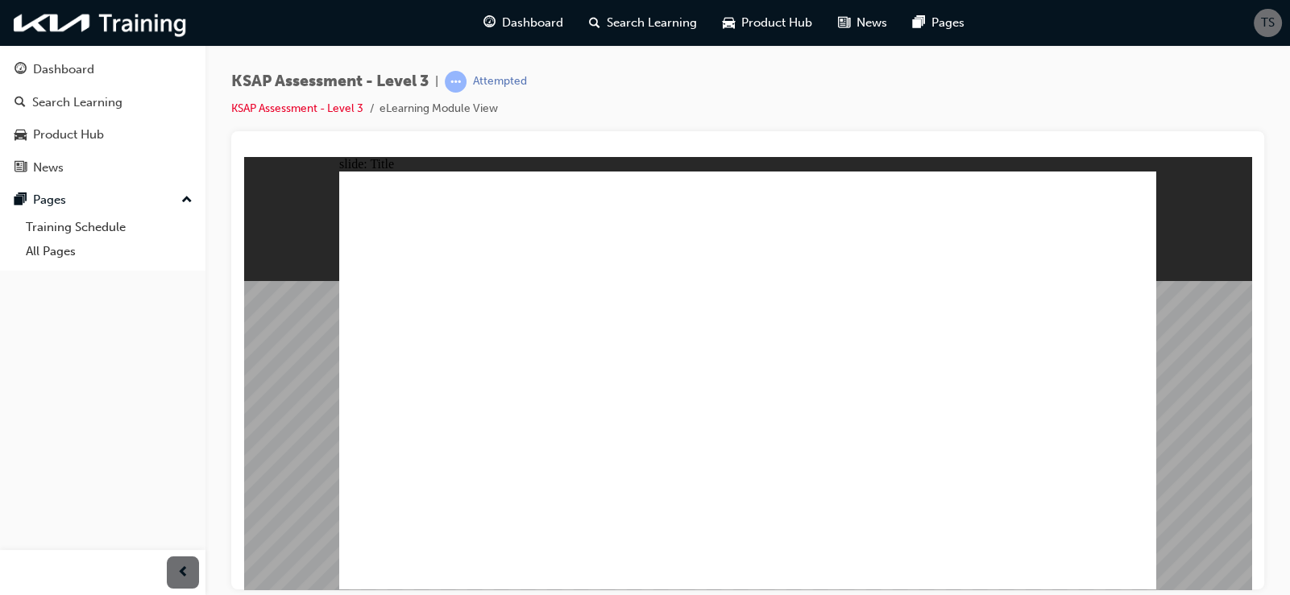
radio input "true"
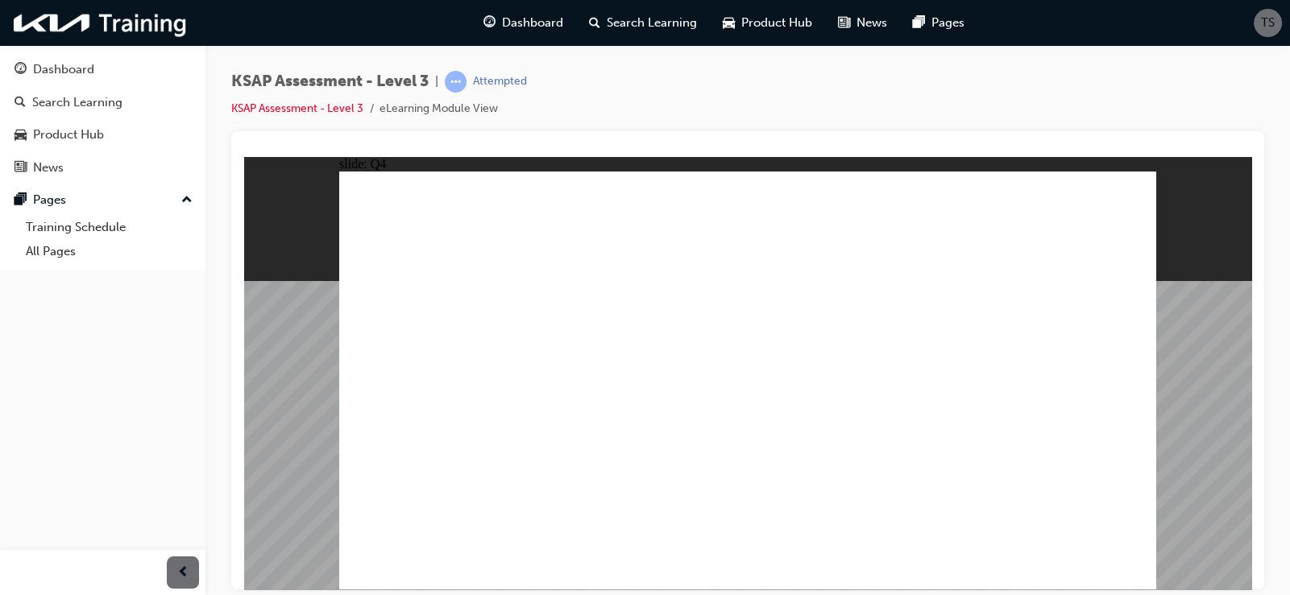
radio input "true"
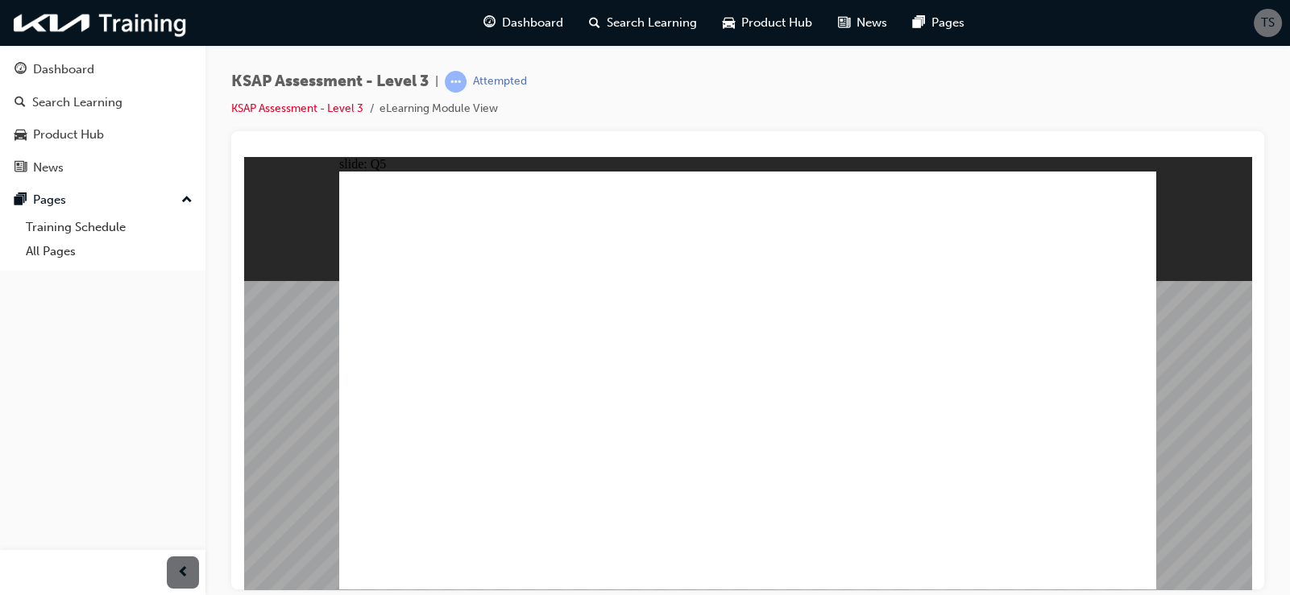
checkbox input "true"
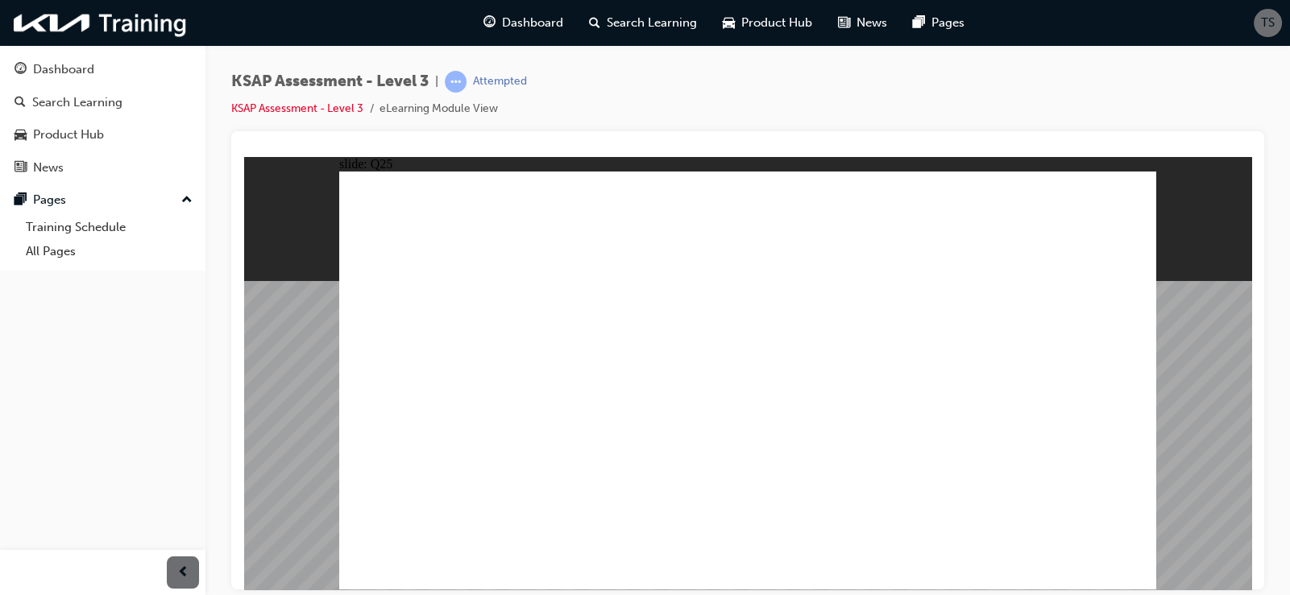
radio input "true"
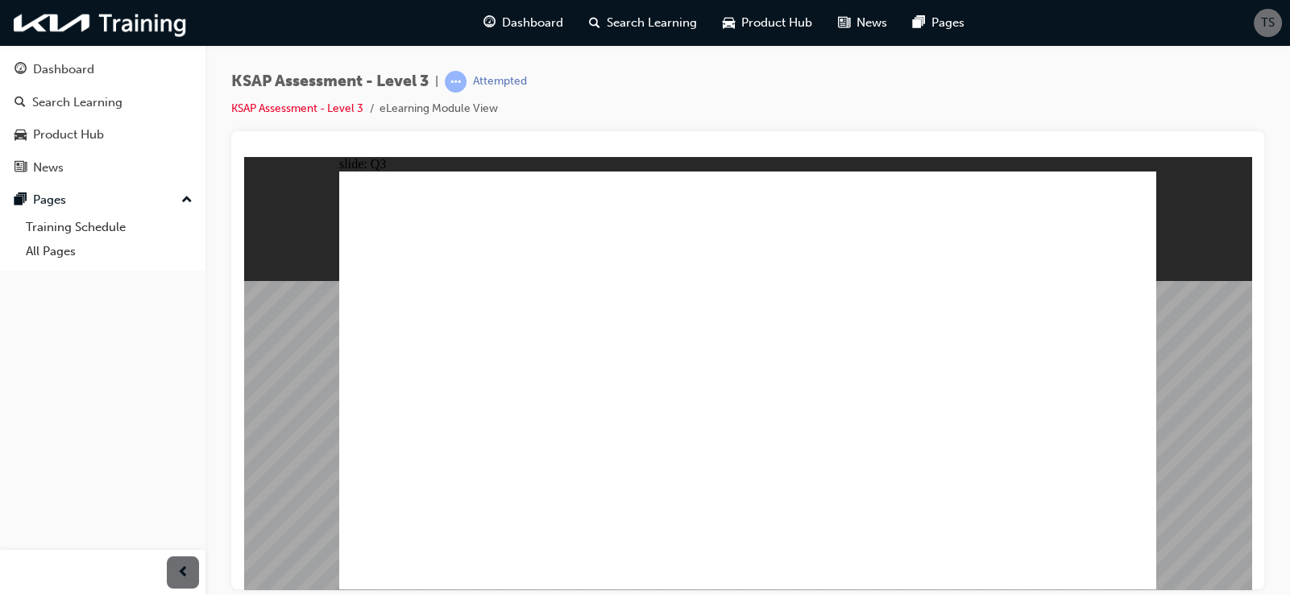
radio input "true"
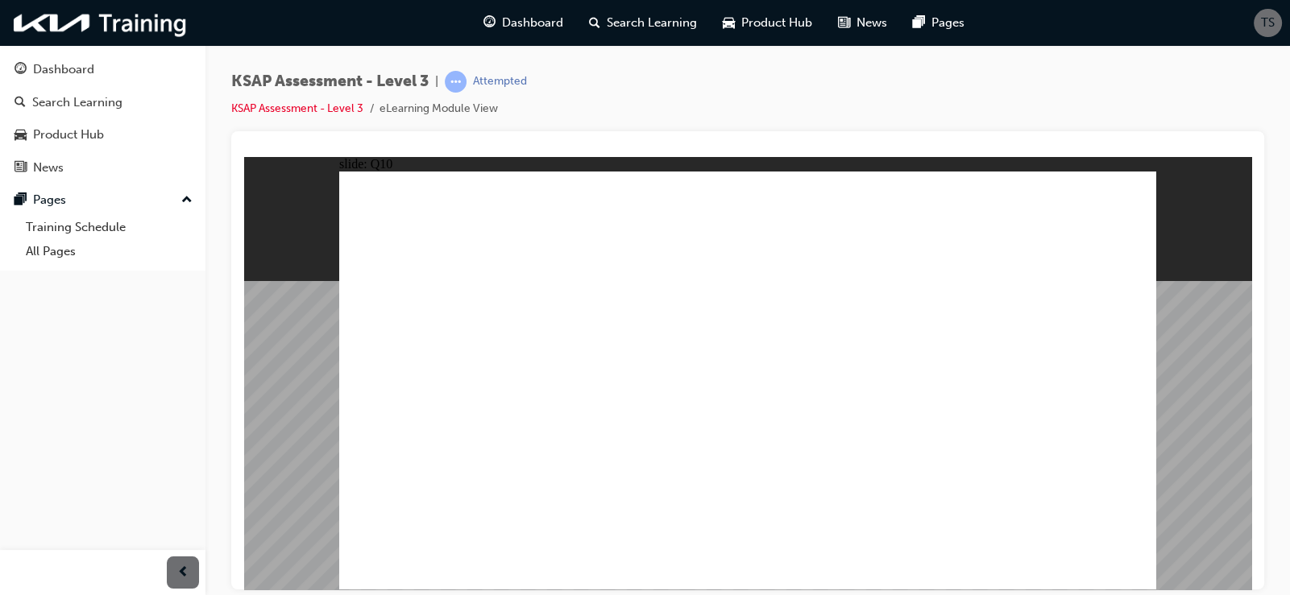
checkbox input "true"
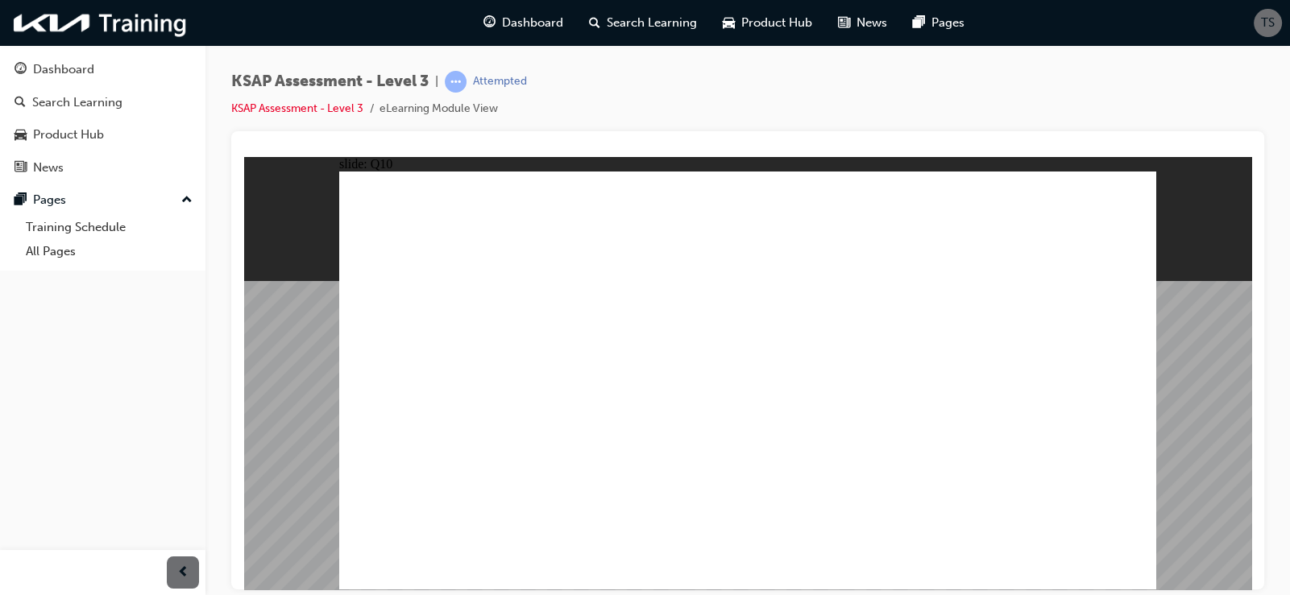
checkbox input "true"
radio input "true"
